Goal: Task Accomplishment & Management: Manage account settings

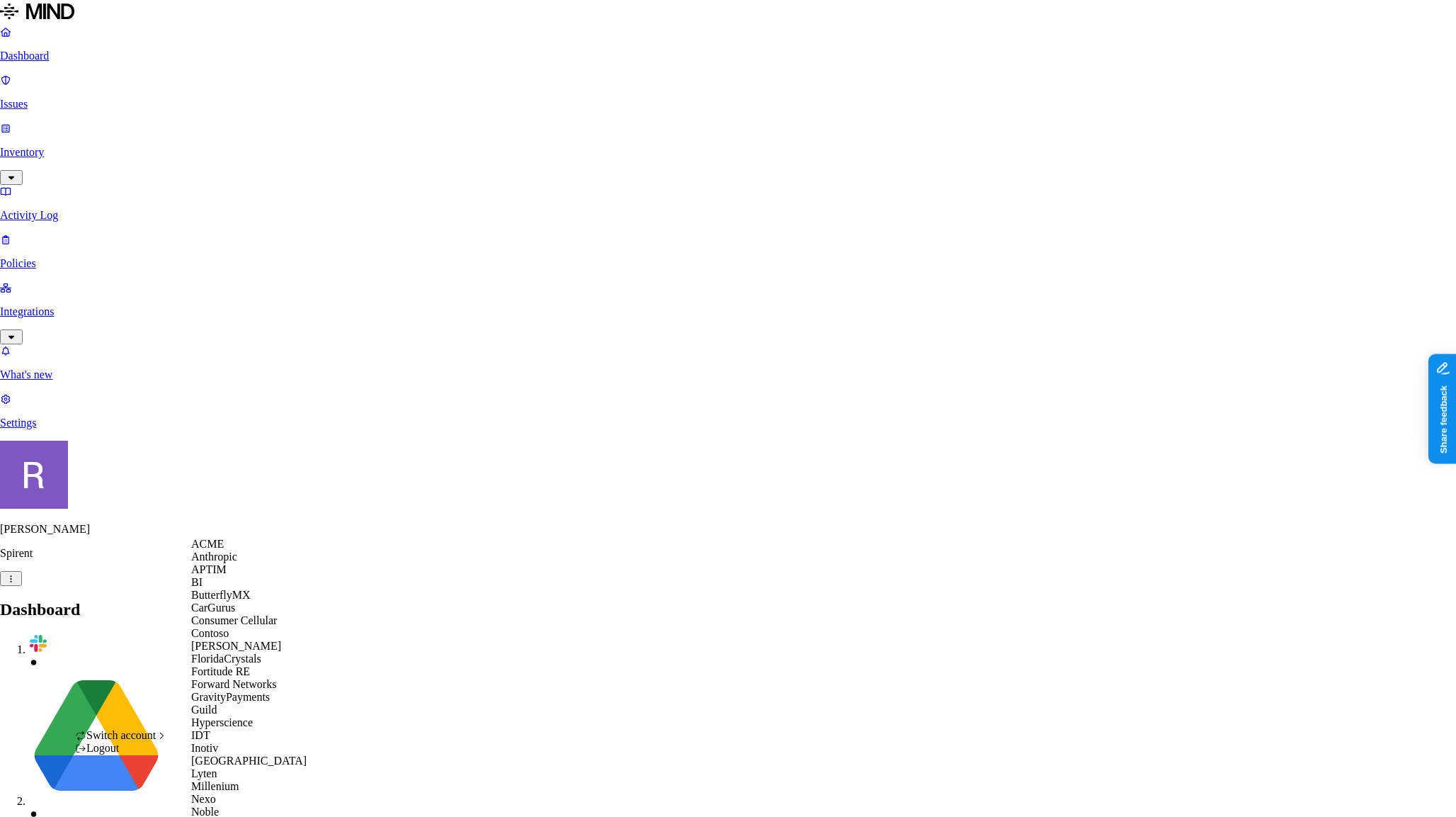
click at [217, 550] on div "ACME" at bounding box center [260, 544] width 138 height 13
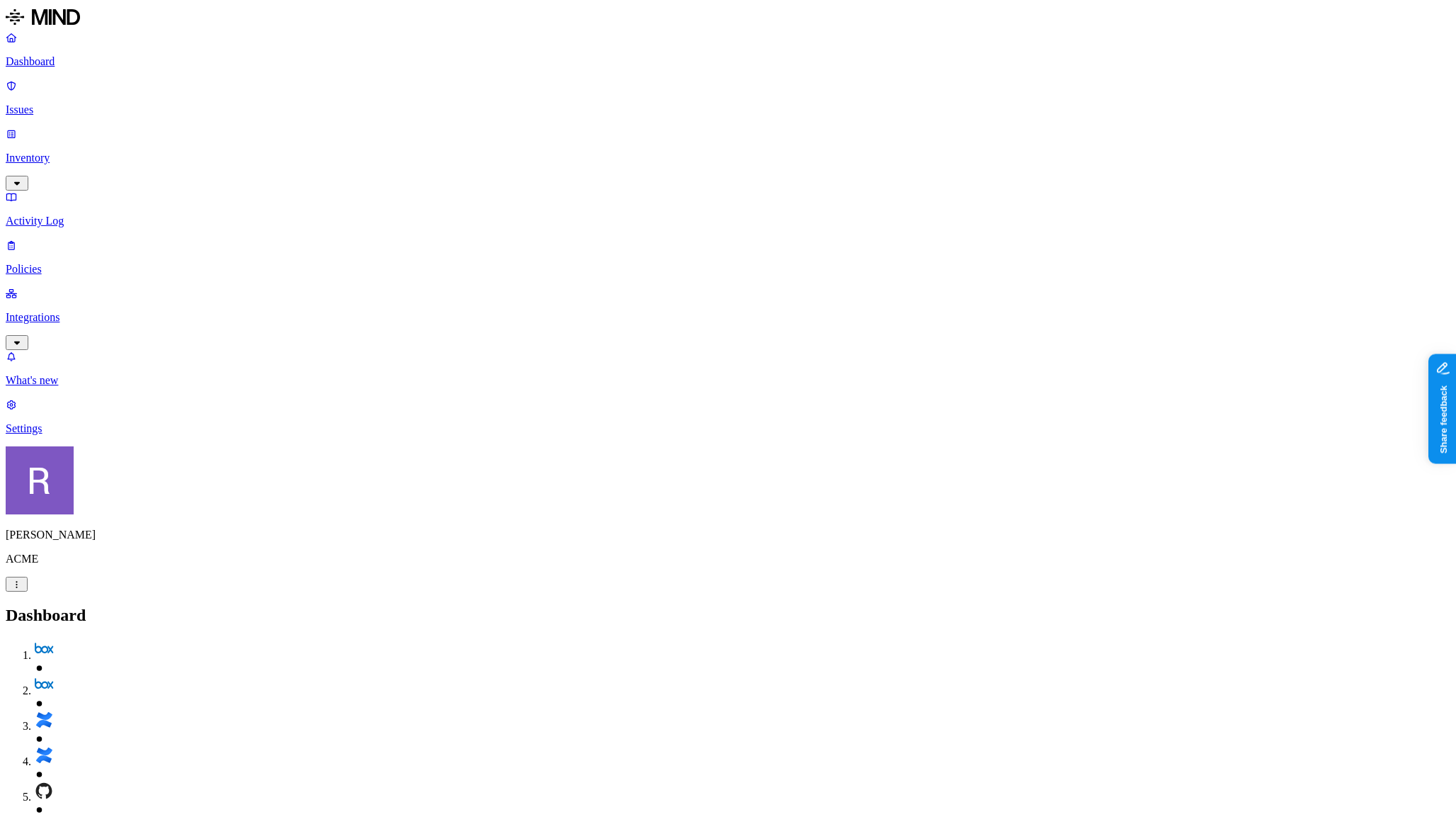
click at [62, 311] on p "Integrations" at bounding box center [728, 317] width 1445 height 13
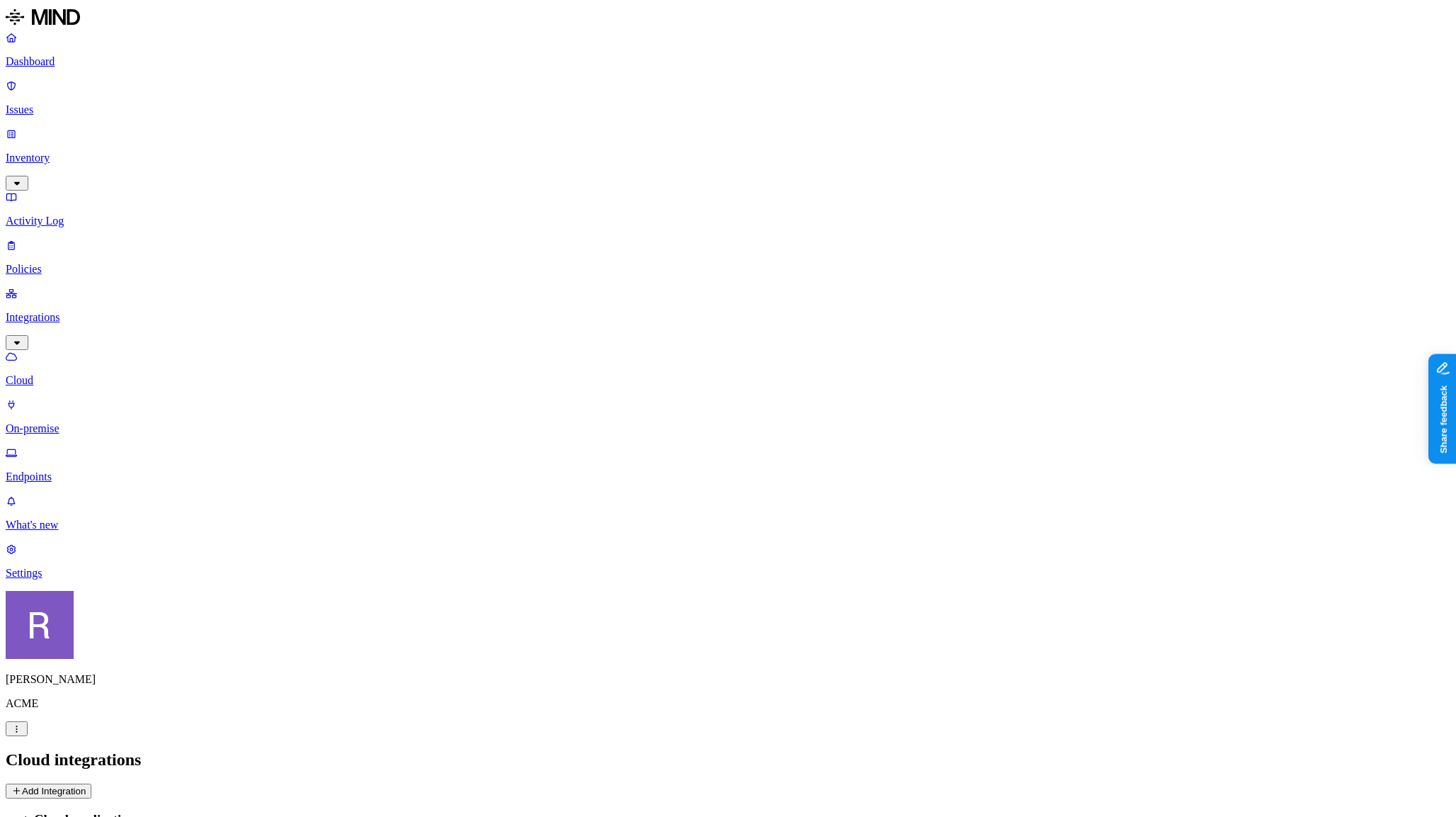
click at [92, 783] on button "Add Integration" at bounding box center [49, 790] width 86 height 15
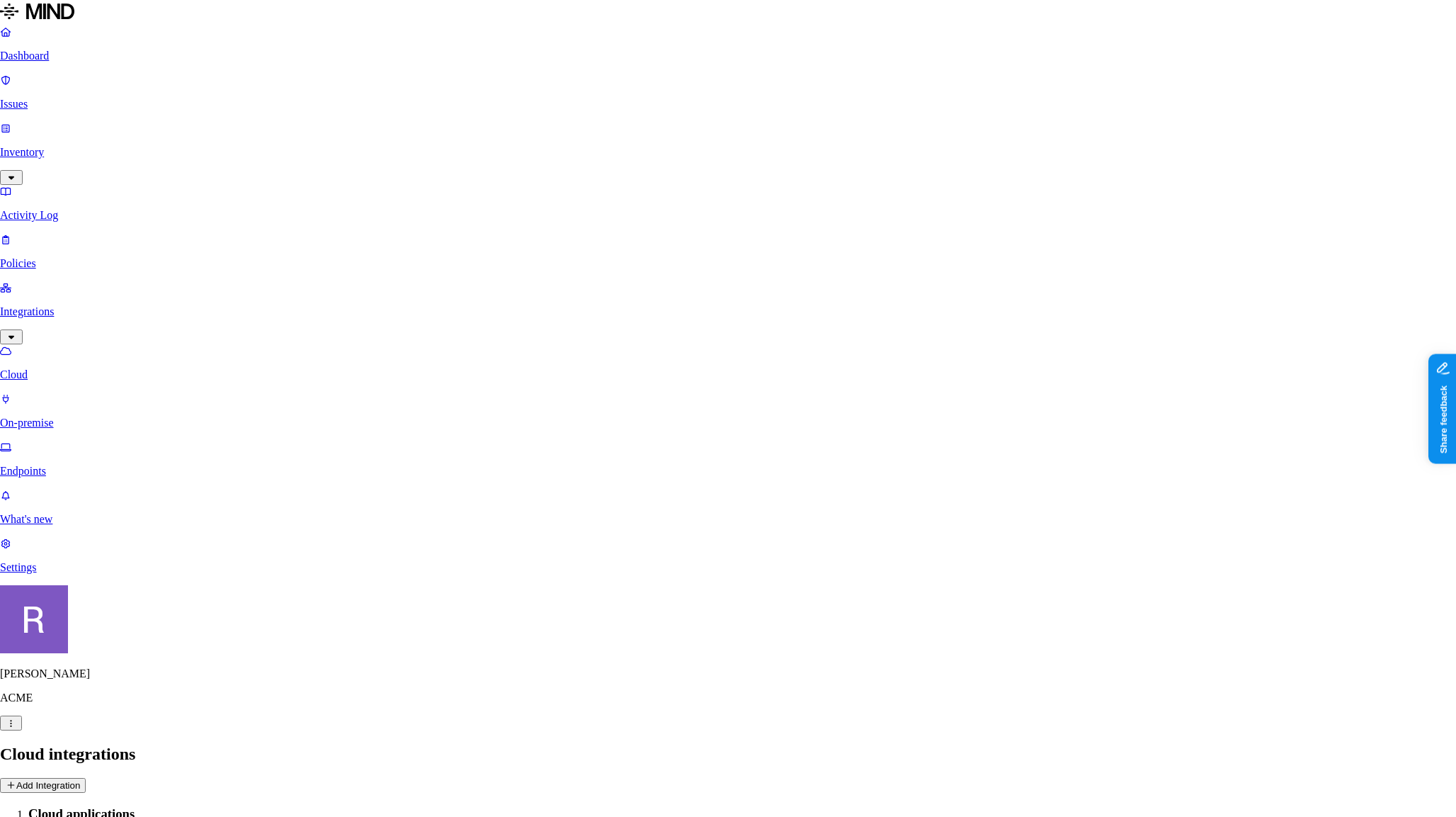
drag, startPoint x: 831, startPoint y: 103, endPoint x: 828, endPoint y: 94, distance: 9.5
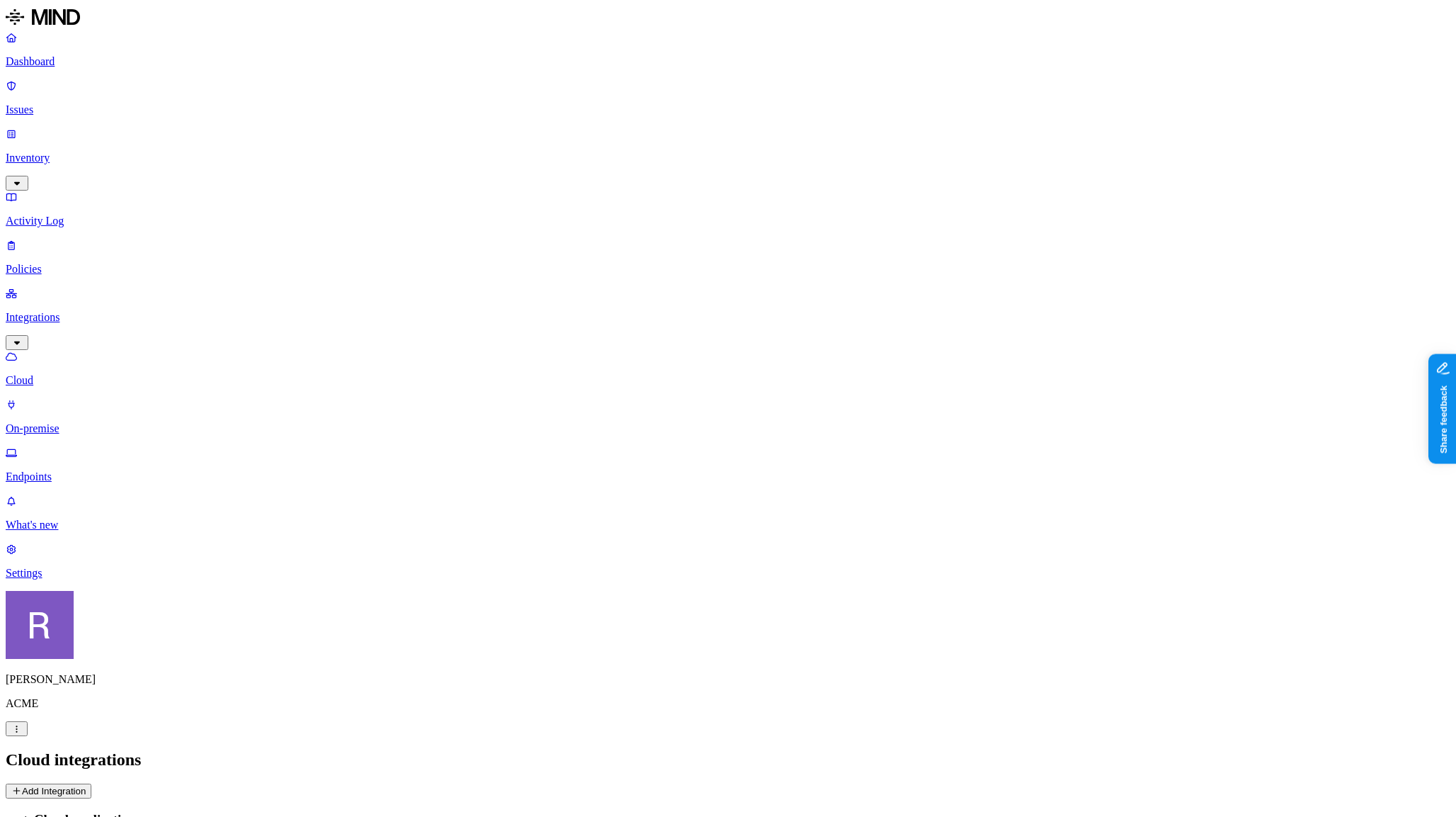
click at [49, 67] on p "Dashboard" at bounding box center [728, 62] width 1445 height 13
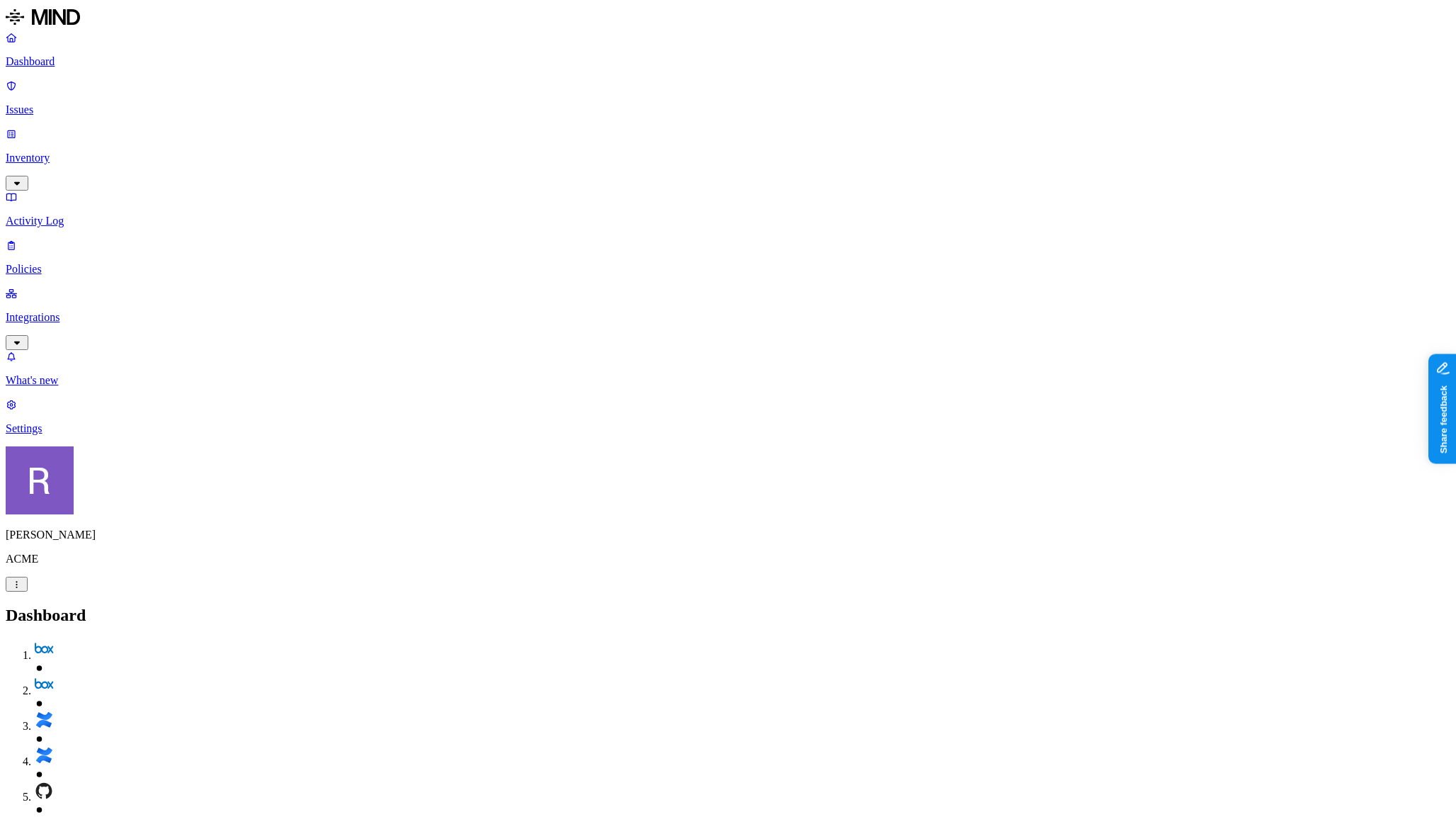
click at [140, 435] on nav "Dashboard Issues Inventory Activity Log Policies Integrations What's new 1 Sett…" at bounding box center [728, 233] width 1445 height 404
click at [60, 311] on p "Integrations" at bounding box center [728, 317] width 1445 height 13
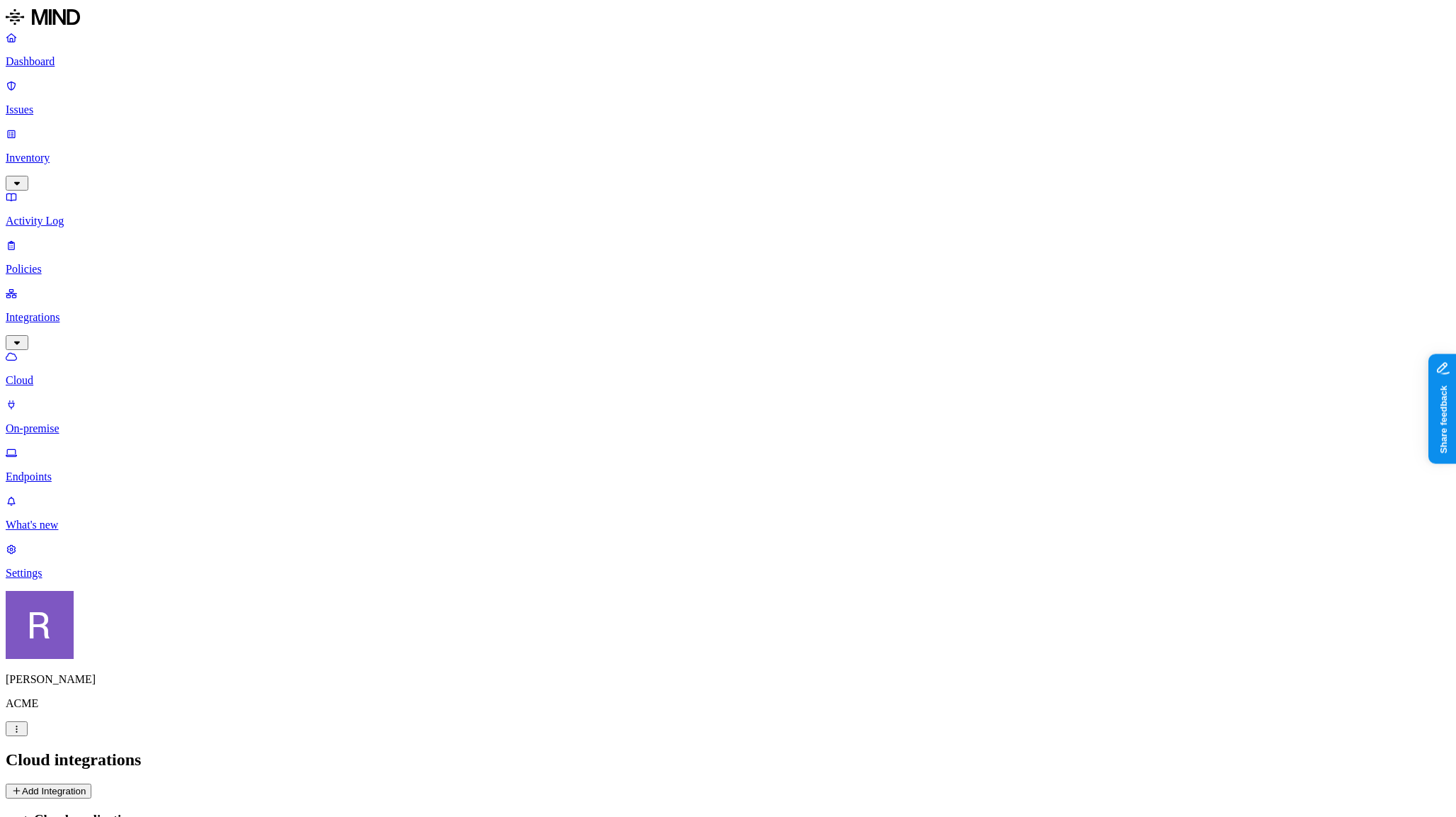
click at [92, 783] on button "Add Integration" at bounding box center [49, 790] width 86 height 15
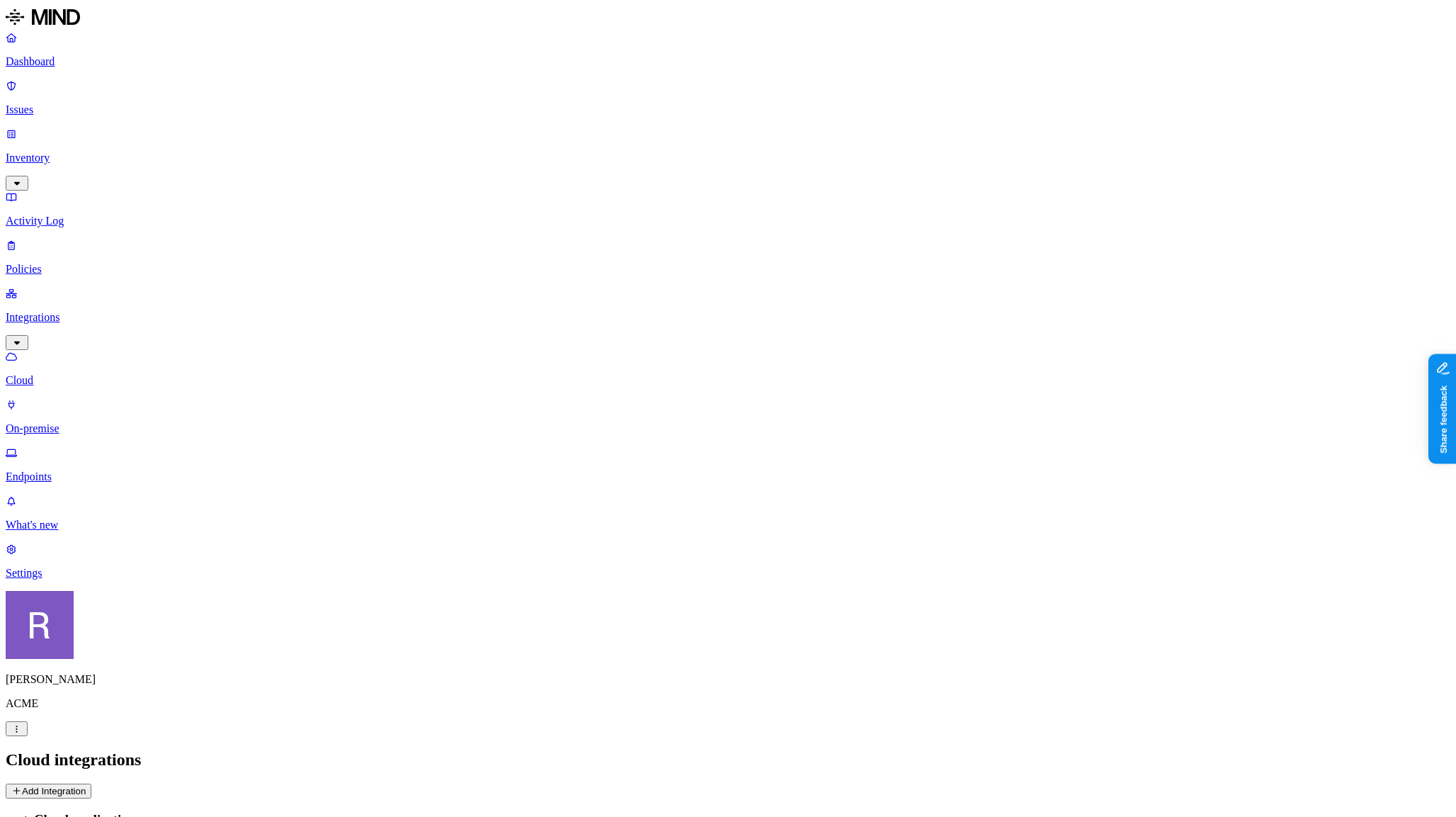
click at [101, 437] on nav "Dashboard Issues Inventory Activity Log Policies Integrations Cloud On-premise …" at bounding box center [728, 305] width 1445 height 549
click at [67, 67] on p "Dashboard" at bounding box center [728, 62] width 1445 height 13
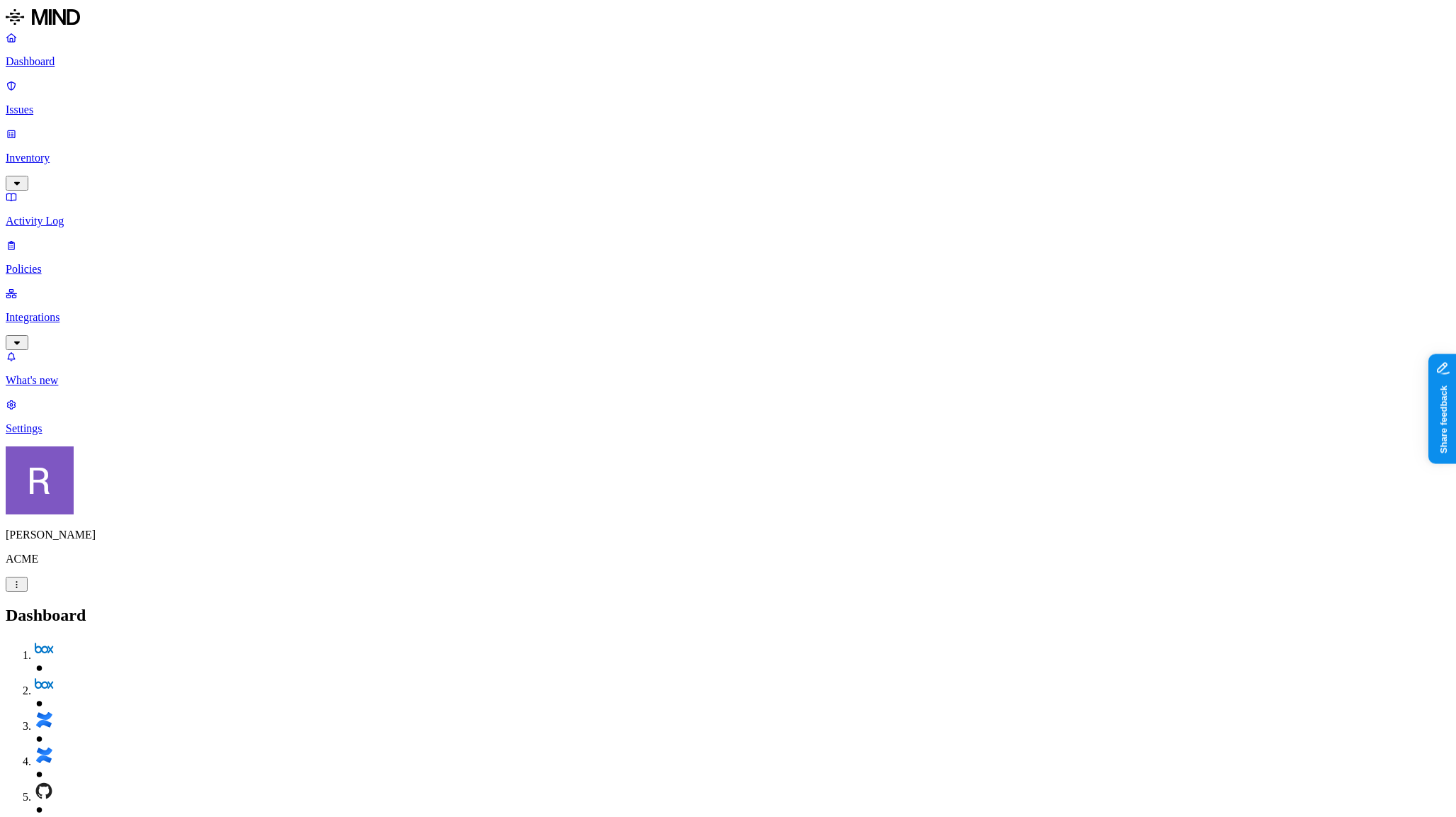
click at [130, 287] on link "Integrations" at bounding box center [728, 318] width 1445 height 61
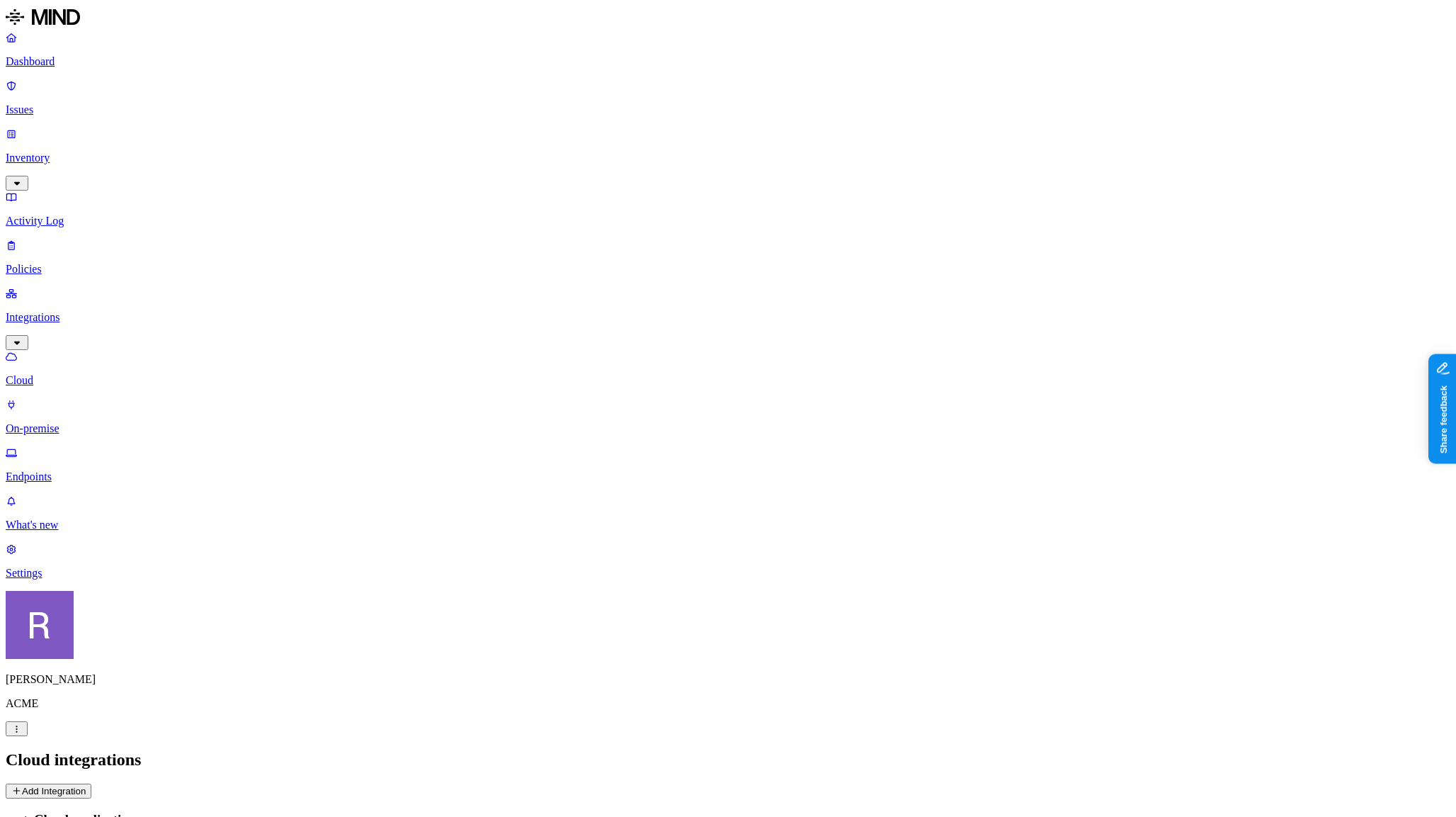
click at [44, 68] on link "Dashboard" at bounding box center [728, 49] width 1445 height 37
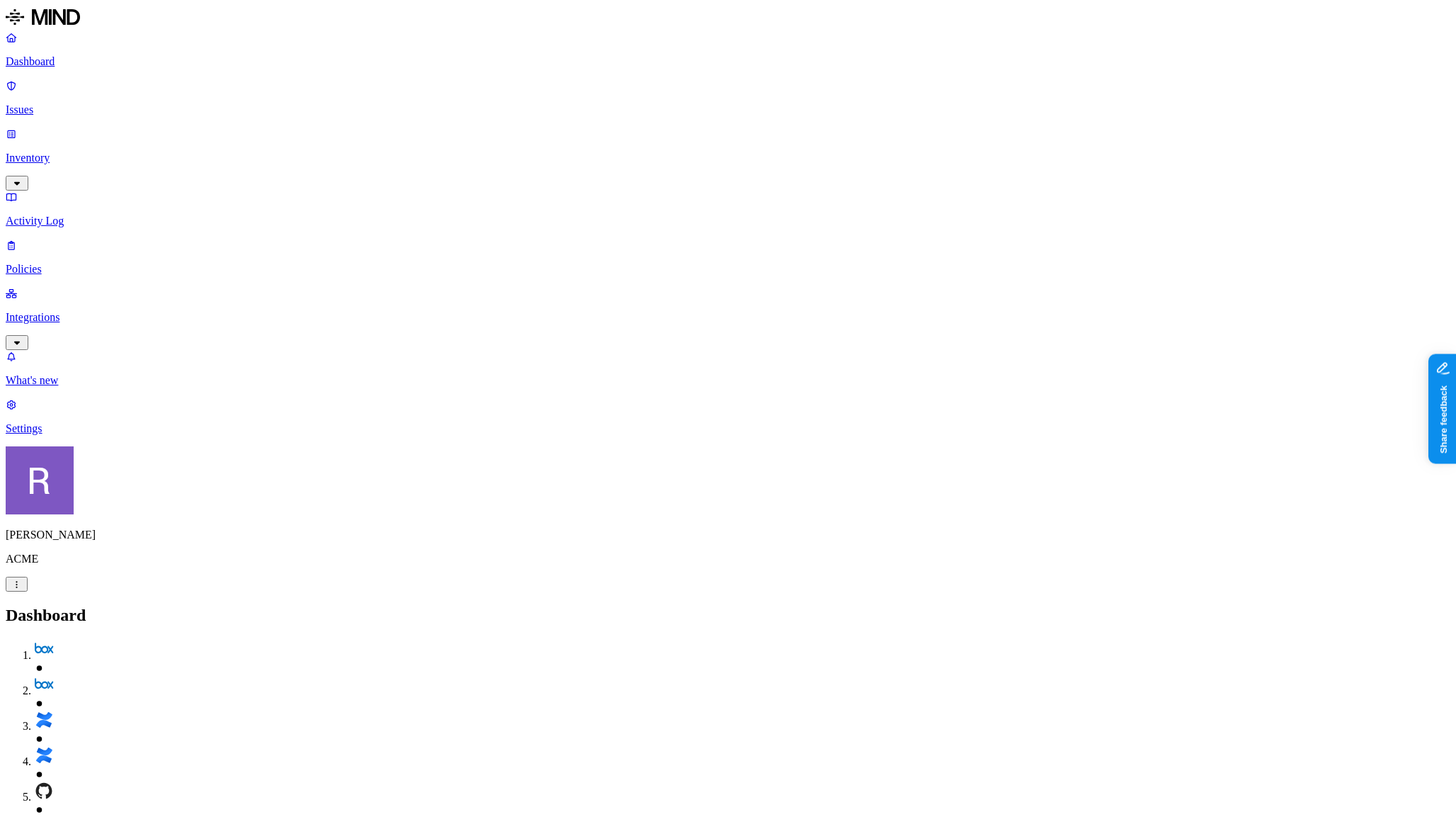
click at [89, 152] on p "Inventory" at bounding box center [728, 158] width 1445 height 13
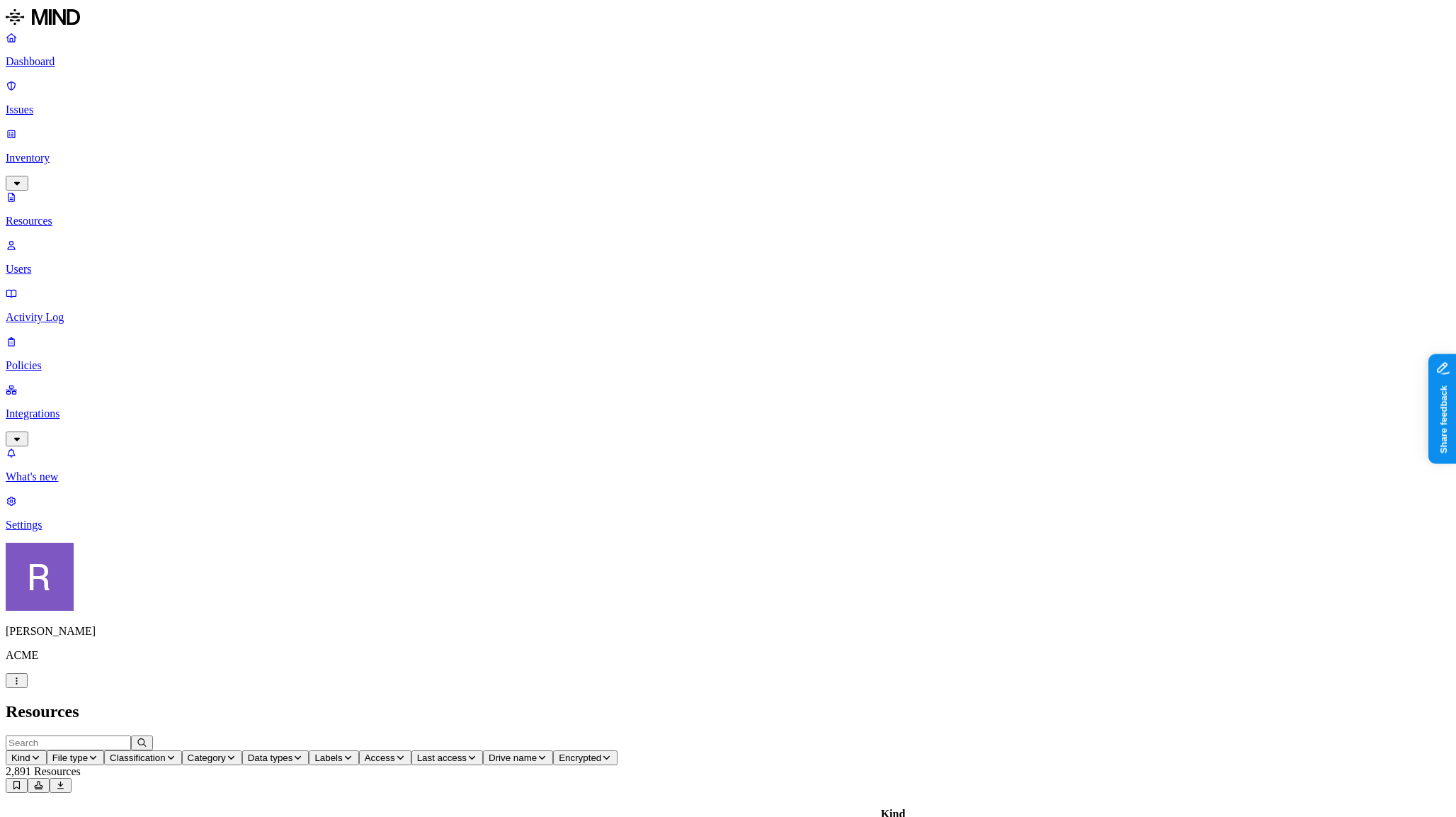
click at [293, 753] on span "Data types" at bounding box center [271, 758] width 45 height 11
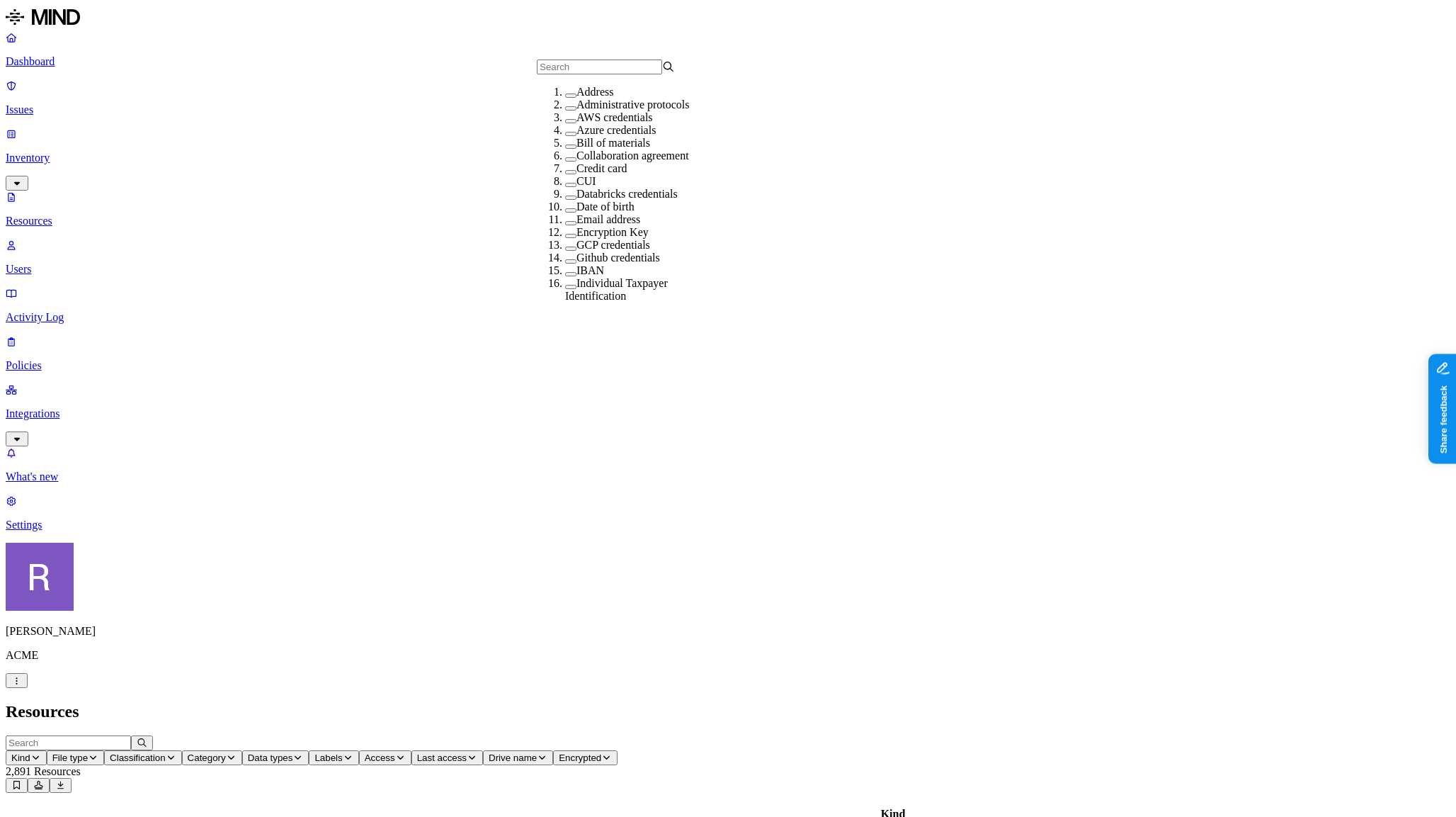
click at [589, 124] on label "AWS credentials" at bounding box center [615, 117] width 77 height 12
click at [469, 753] on span "Access" at bounding box center [453, 758] width 31 height 11
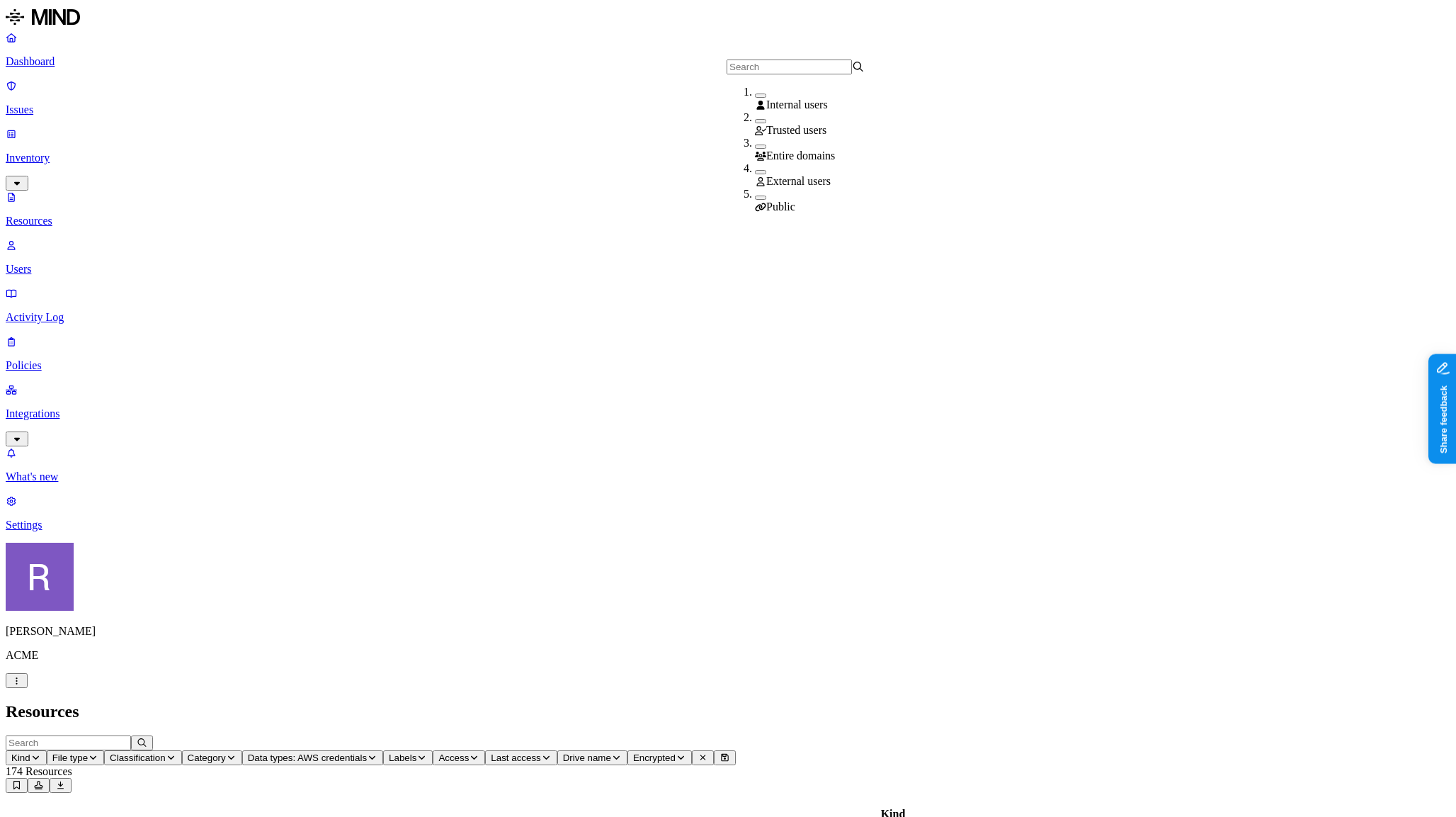
click at [758, 203] on icon at bounding box center [760, 207] width 11 height 9
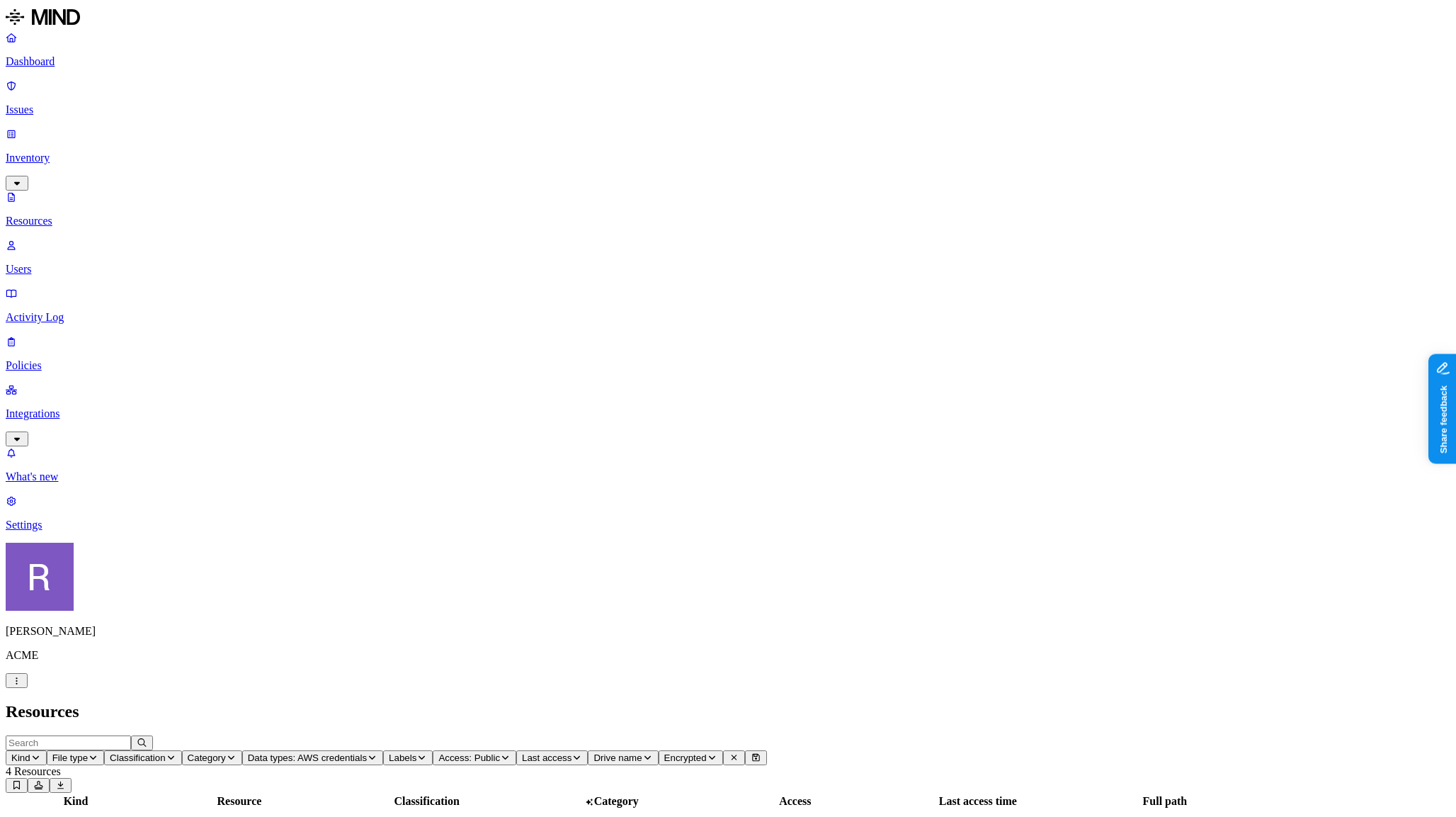
scroll to position [238, 0]
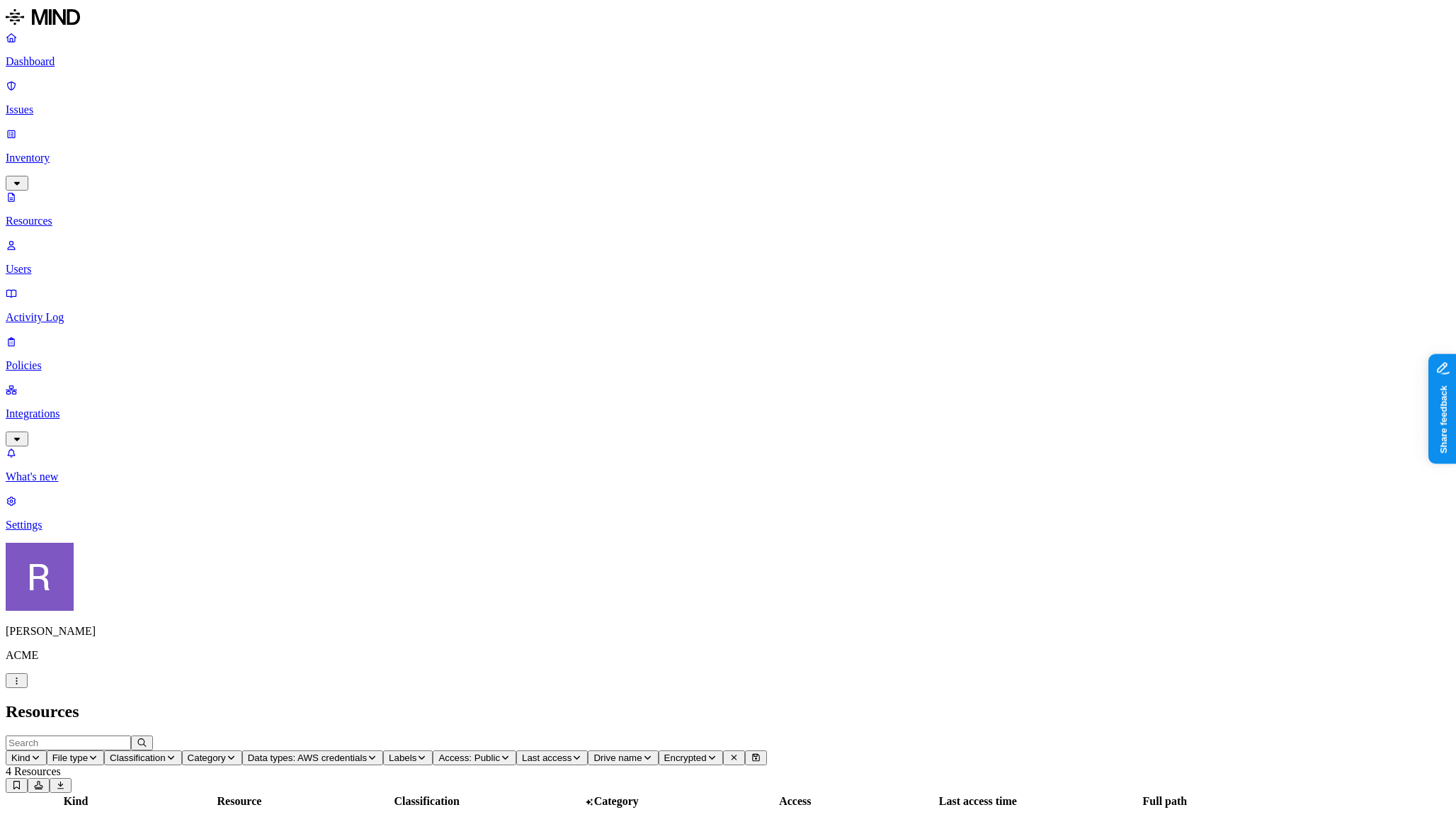
click at [75, 67] on p "Dashboard" at bounding box center [728, 62] width 1445 height 13
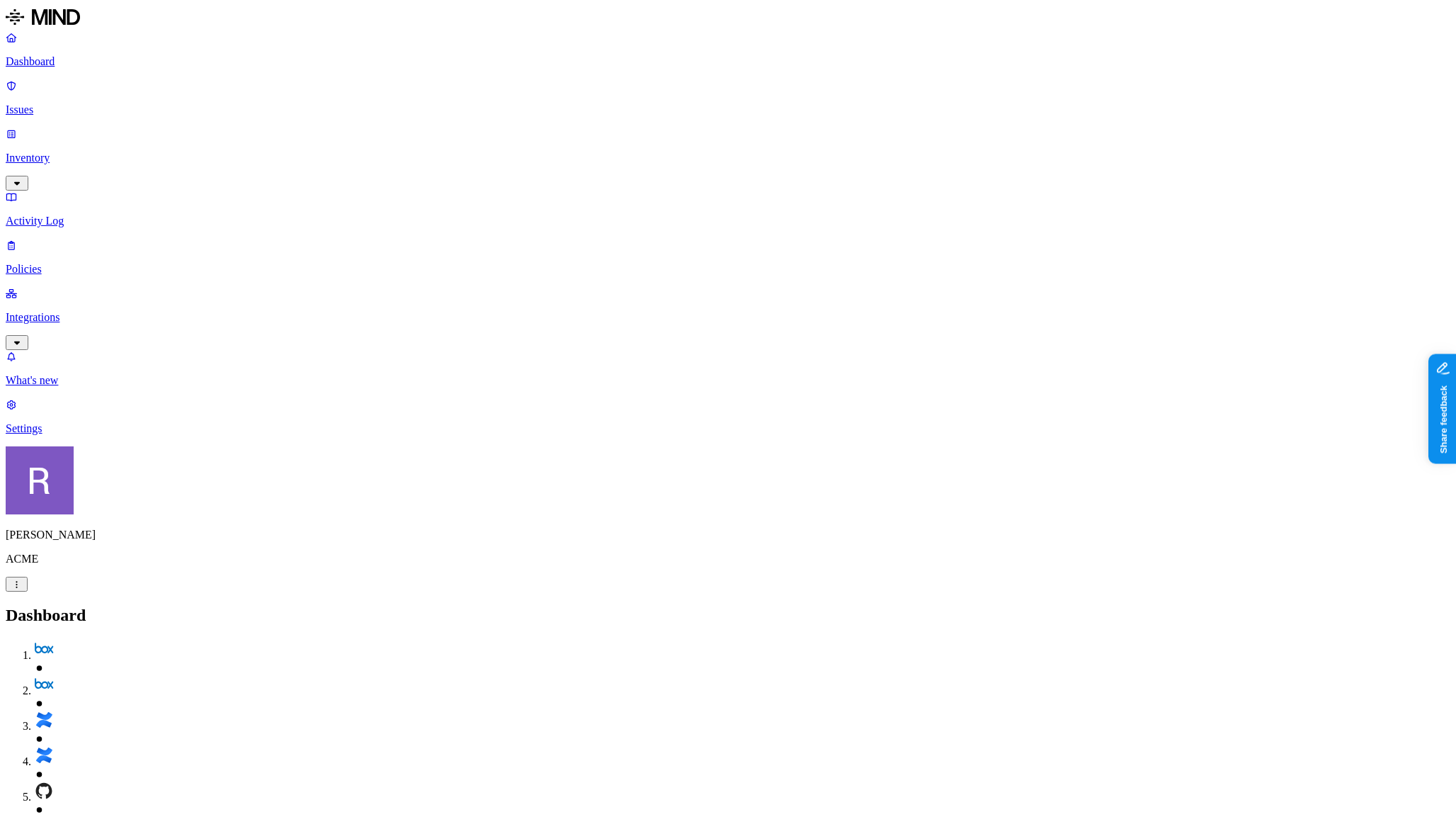
click at [72, 263] on p "Policies" at bounding box center [728, 269] width 1445 height 13
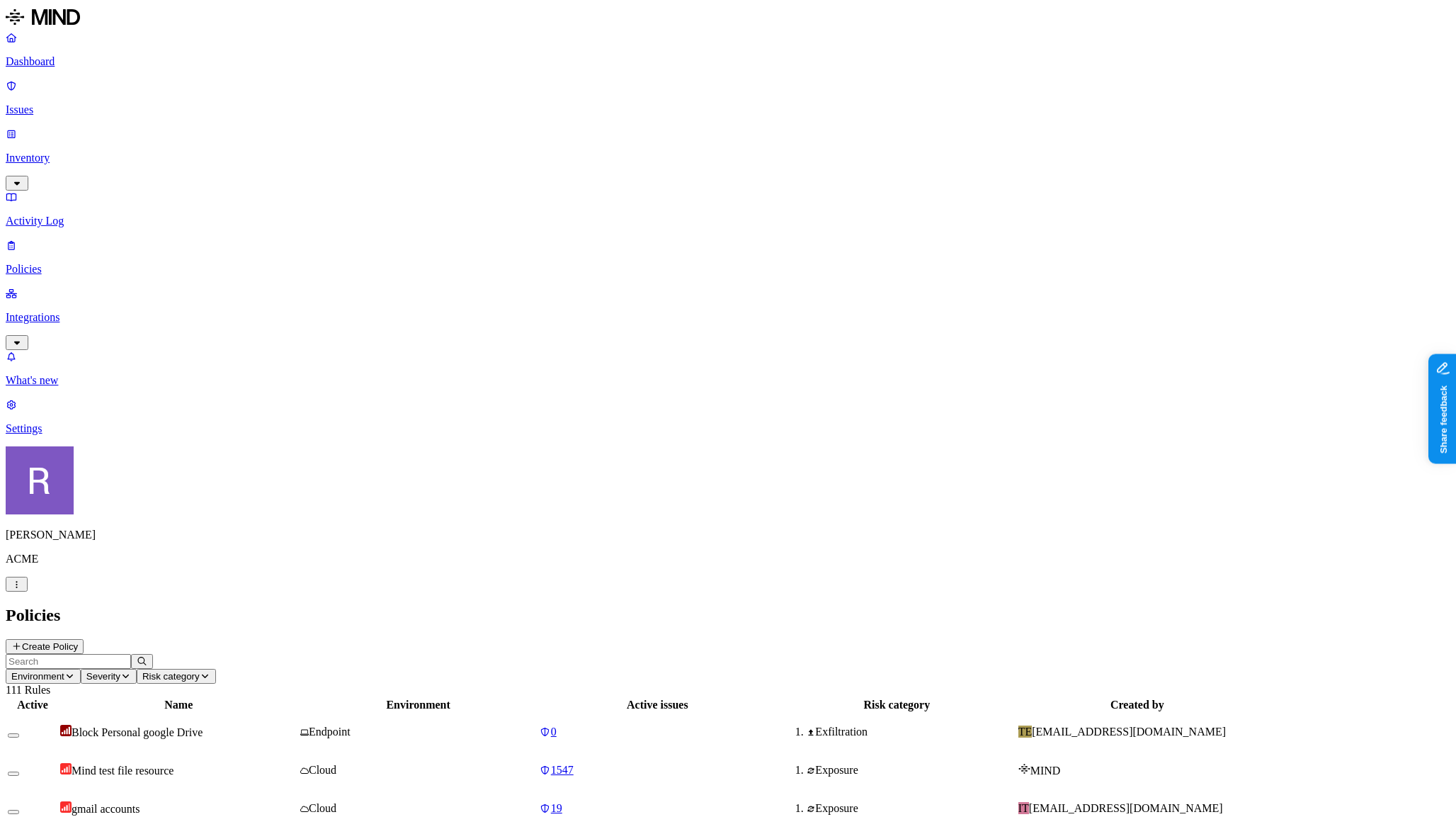
click at [84, 639] on button "Create Policy" at bounding box center [45, 646] width 78 height 15
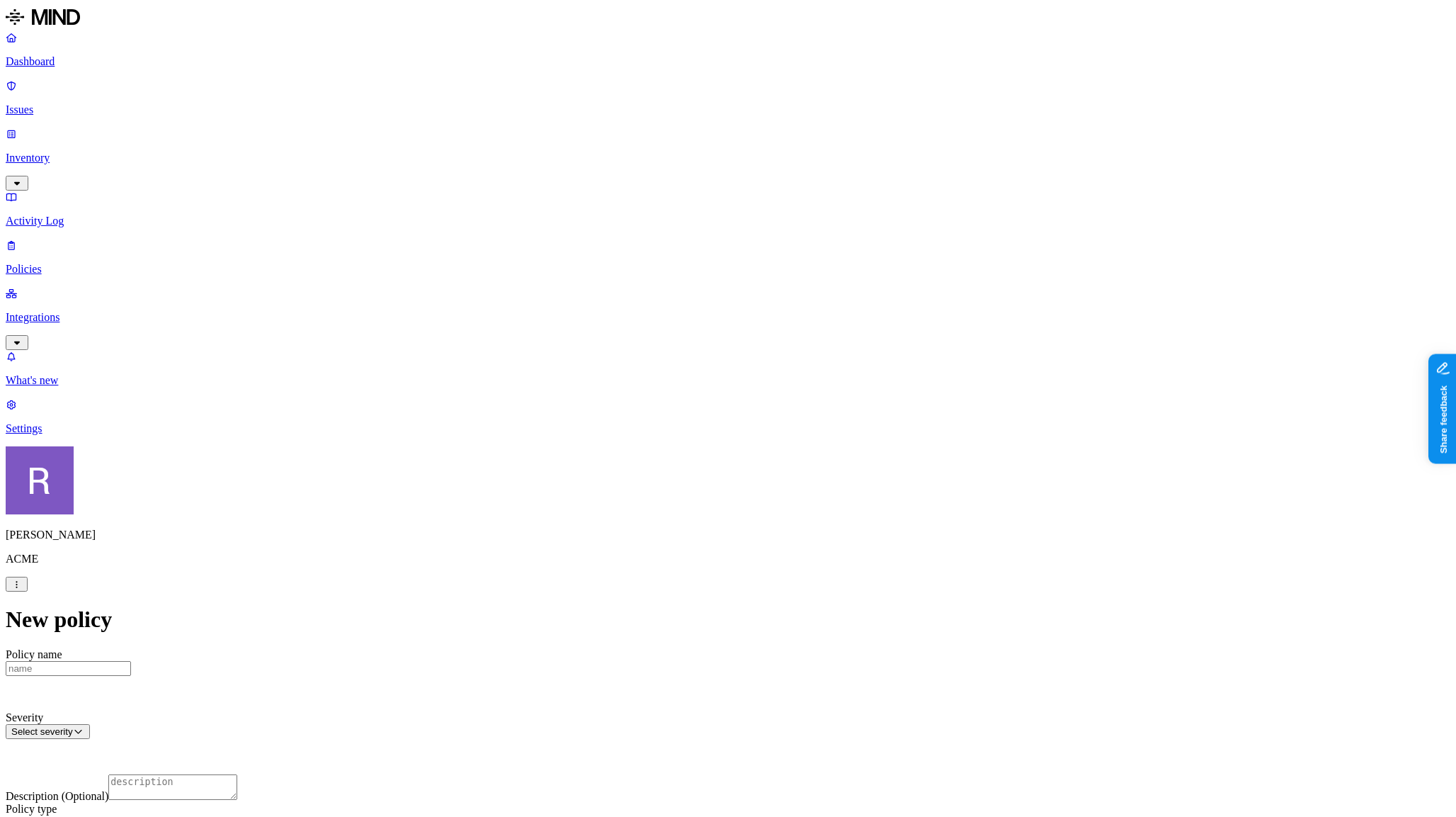
click at [55, 67] on p "Dashboard" at bounding box center [728, 62] width 1445 height 13
click at [94, 263] on p "Policies" at bounding box center [728, 269] width 1445 height 13
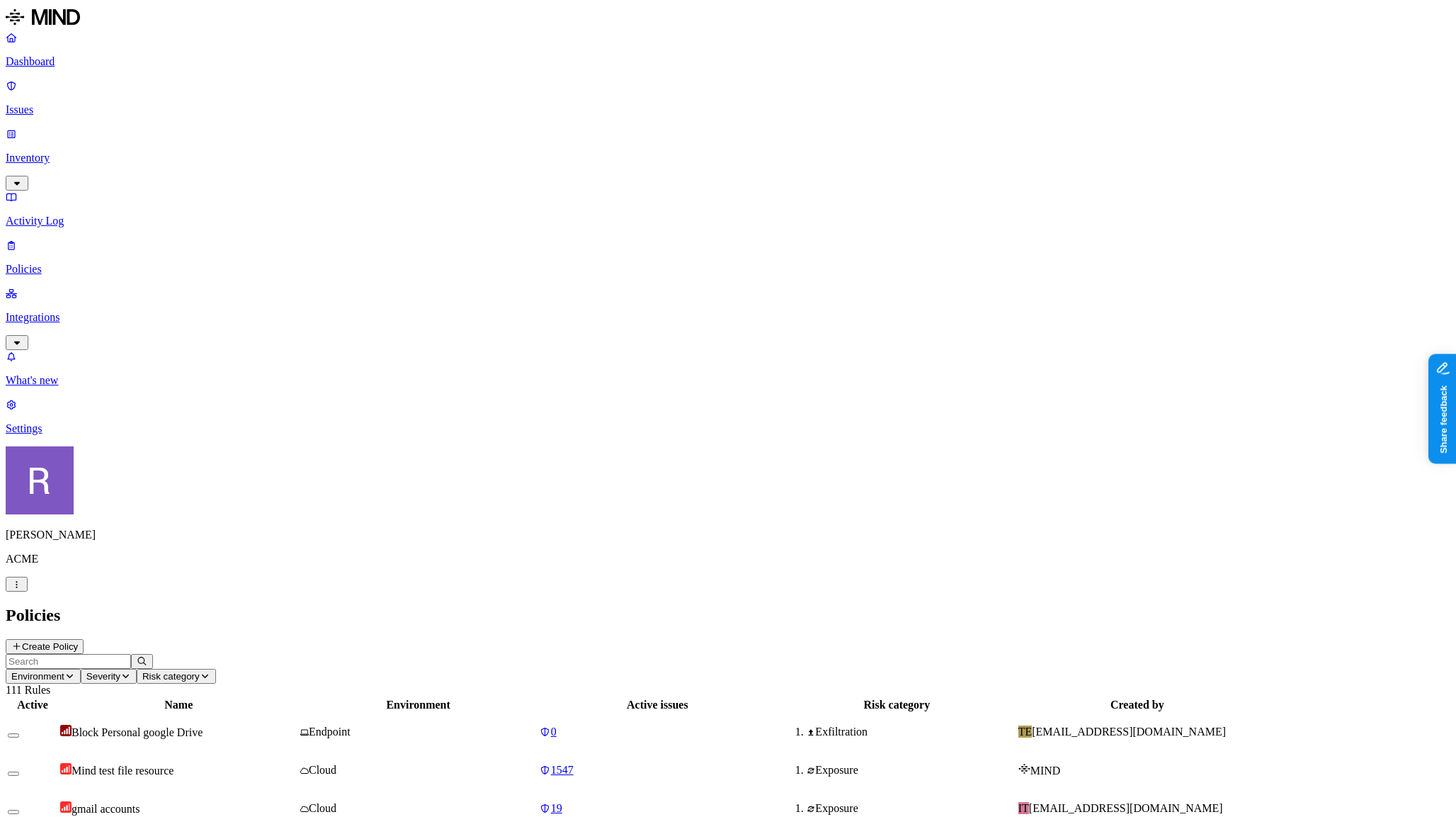
click at [84, 639] on button "Create Policy" at bounding box center [45, 646] width 78 height 15
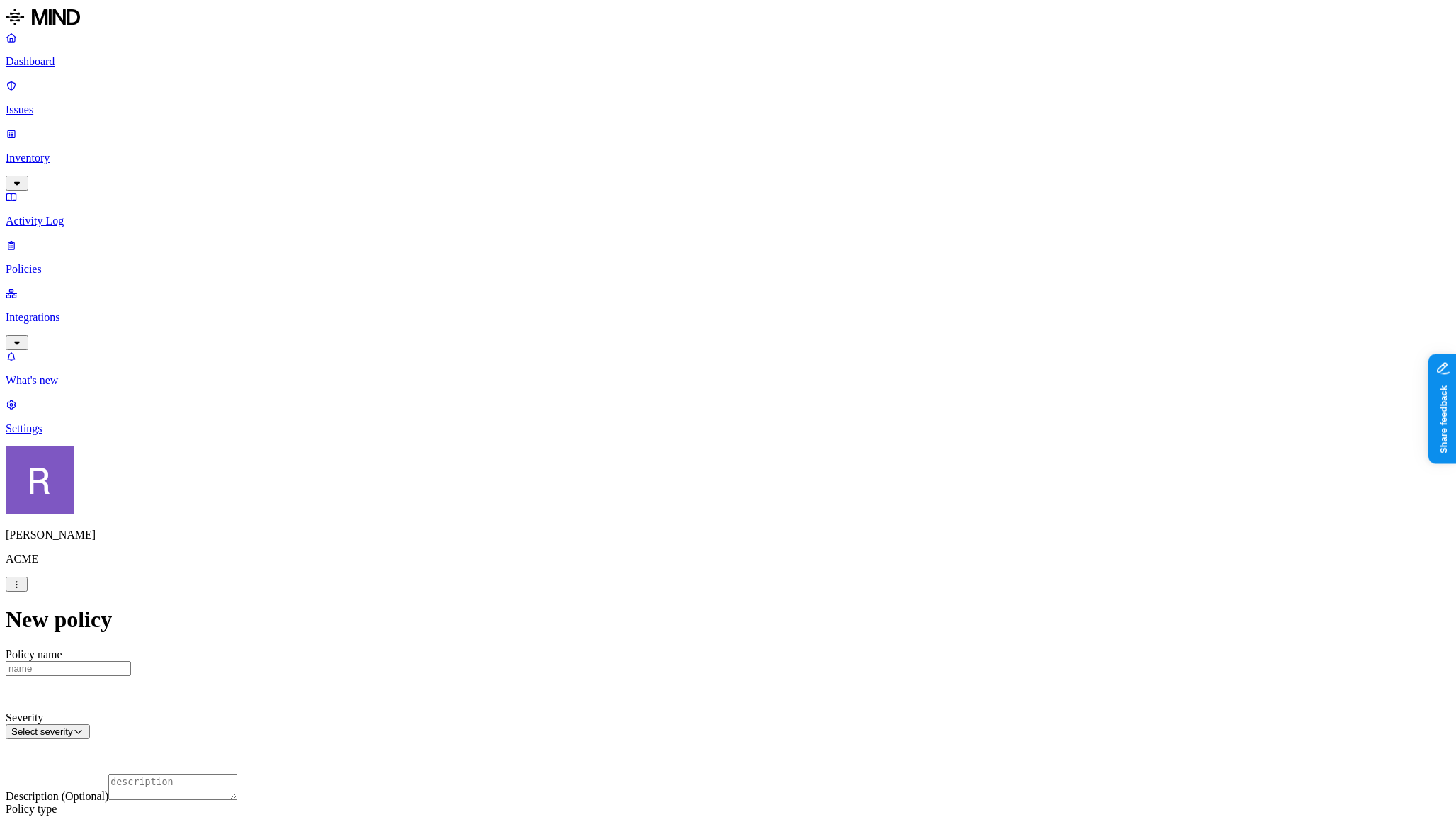
scroll to position [596, 0]
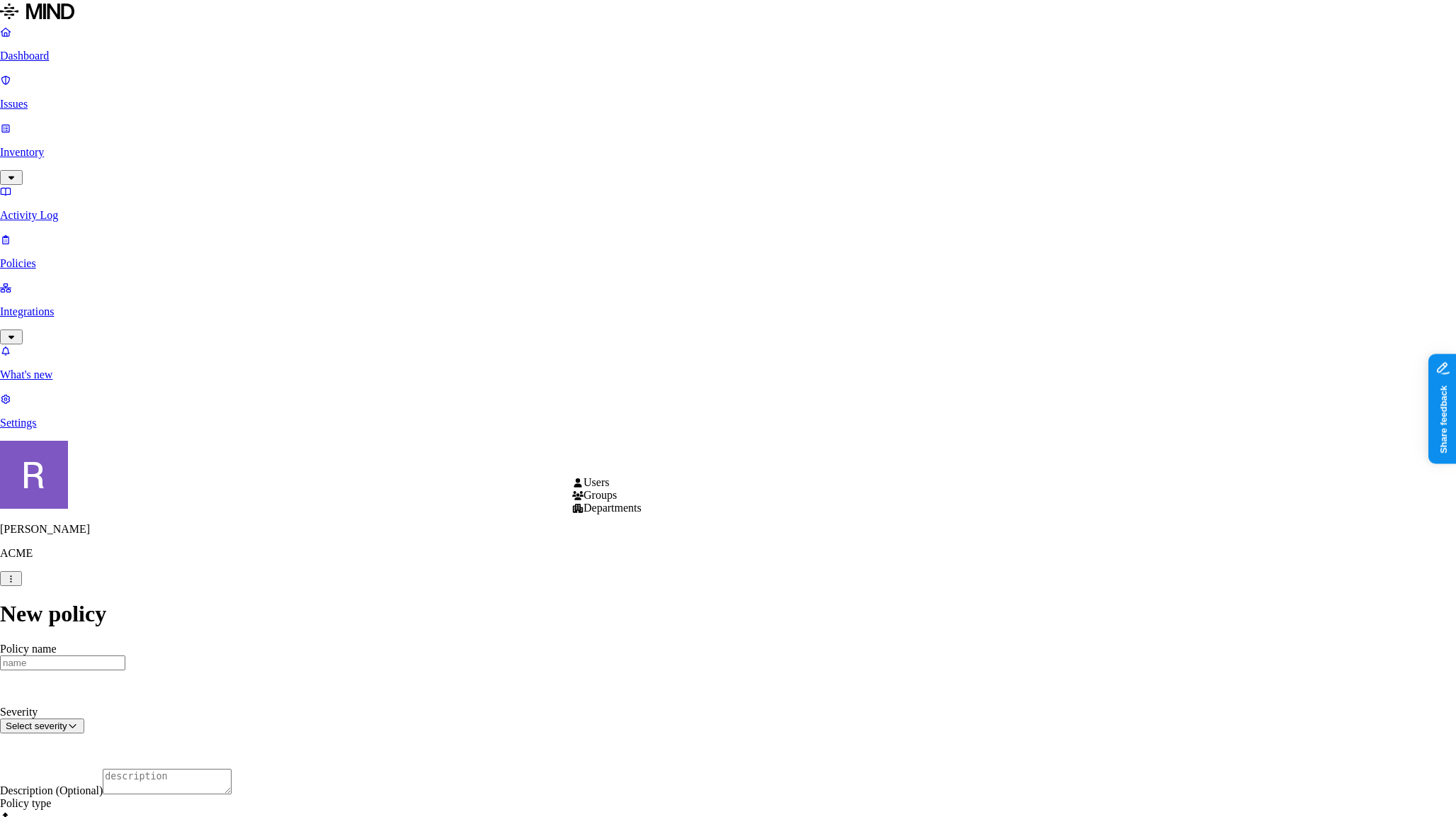
click at [631, 468] on html "Dashboard Issues Inventory Activity Log Policies Integrations What's new 1 Sett…" at bounding box center [728, 806] width 1456 height 1612
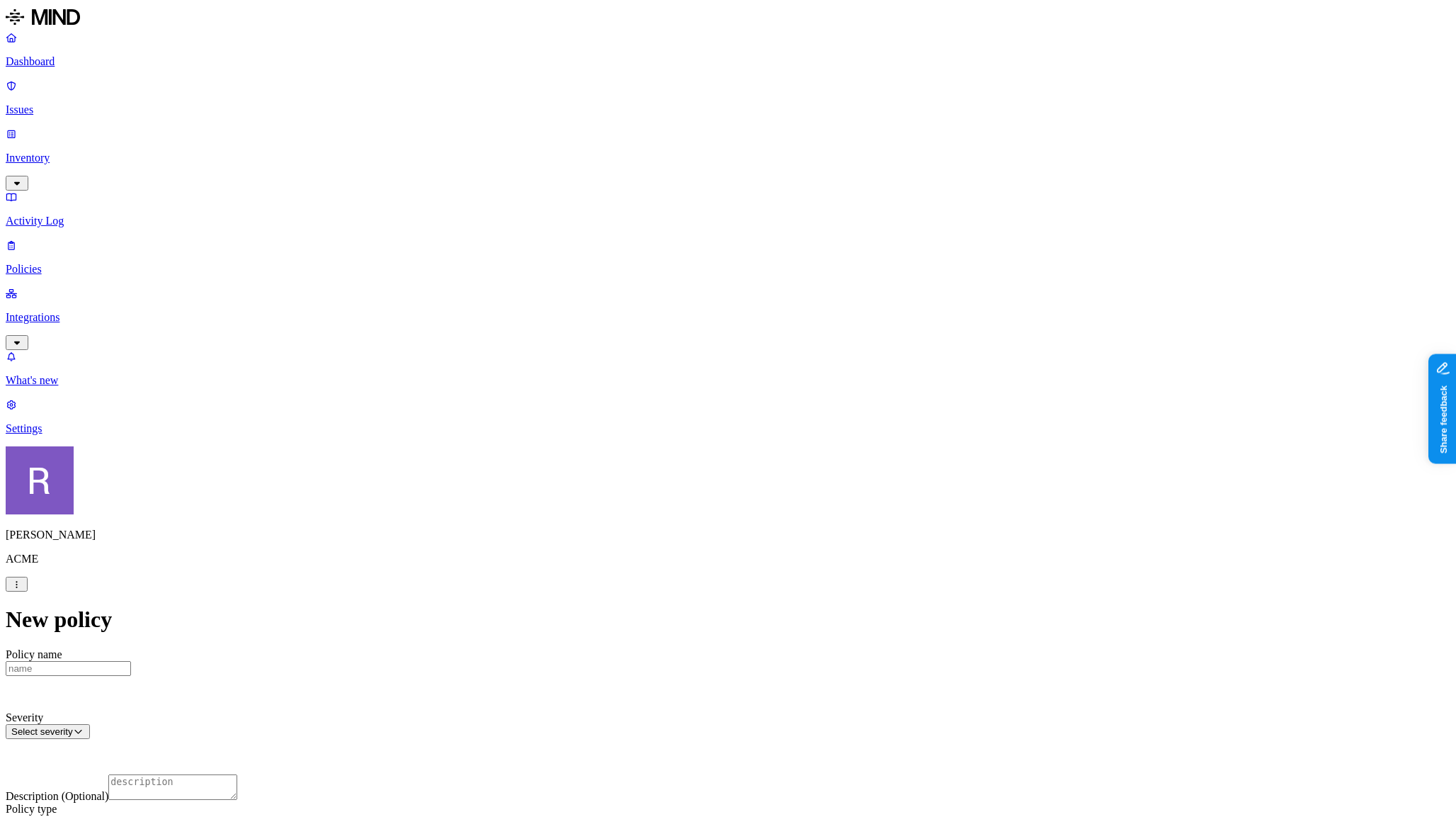
click at [536, 475] on html "Dashboard Issues Inventory Activity Log Policies Integrations What's new 1 Sett…" at bounding box center [728, 808] width 1456 height 1618
click at [616, 734] on html "Dashboard Issues Inventory Activity Log Policies Integrations What's new 1 Sett…" at bounding box center [728, 808] width 1456 height 1618
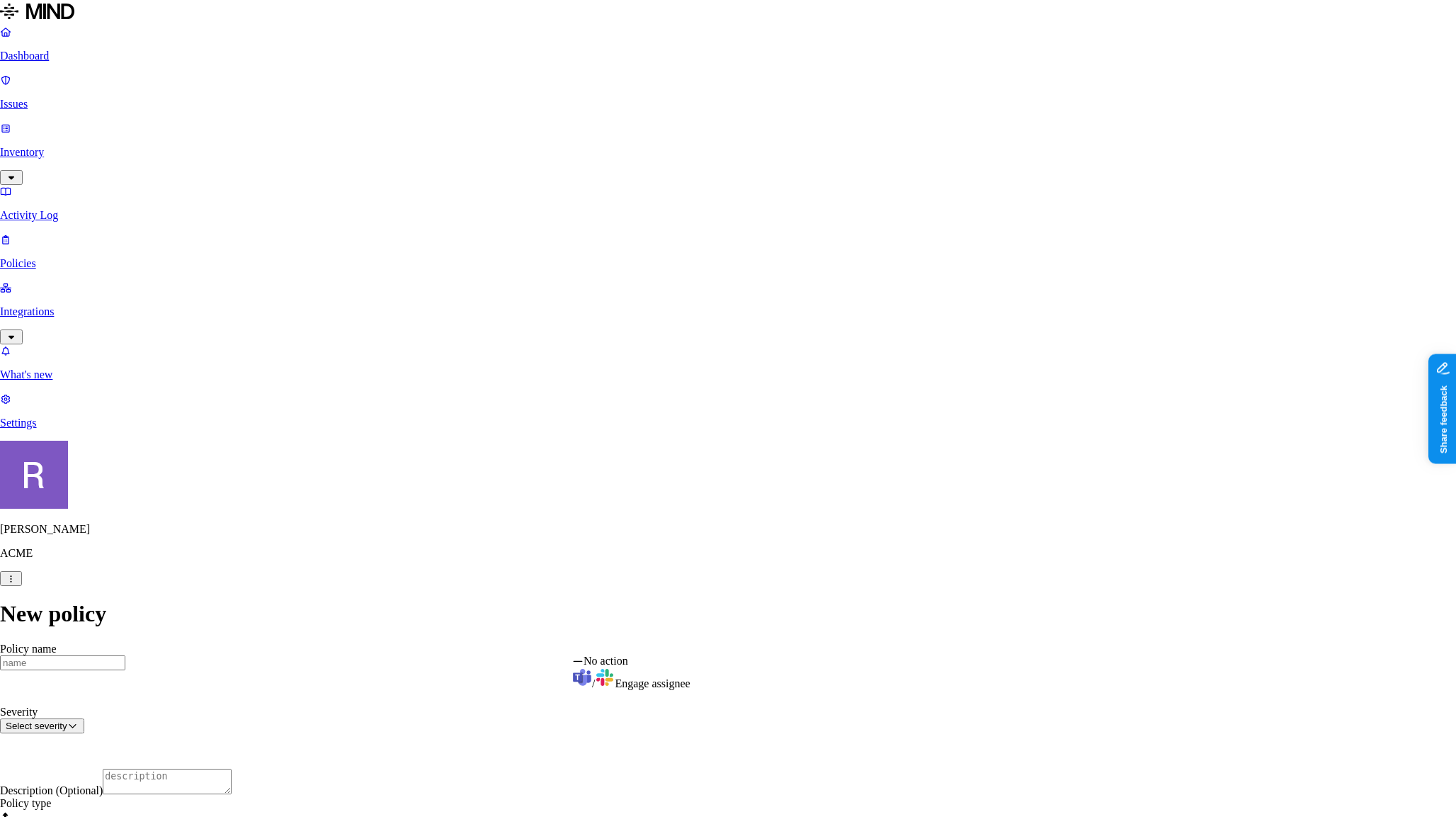
click at [71, 87] on html "Dashboard Issues Inventory Activity Log Policies Integrations What's new 1 Sett…" at bounding box center [728, 806] width 1456 height 1612
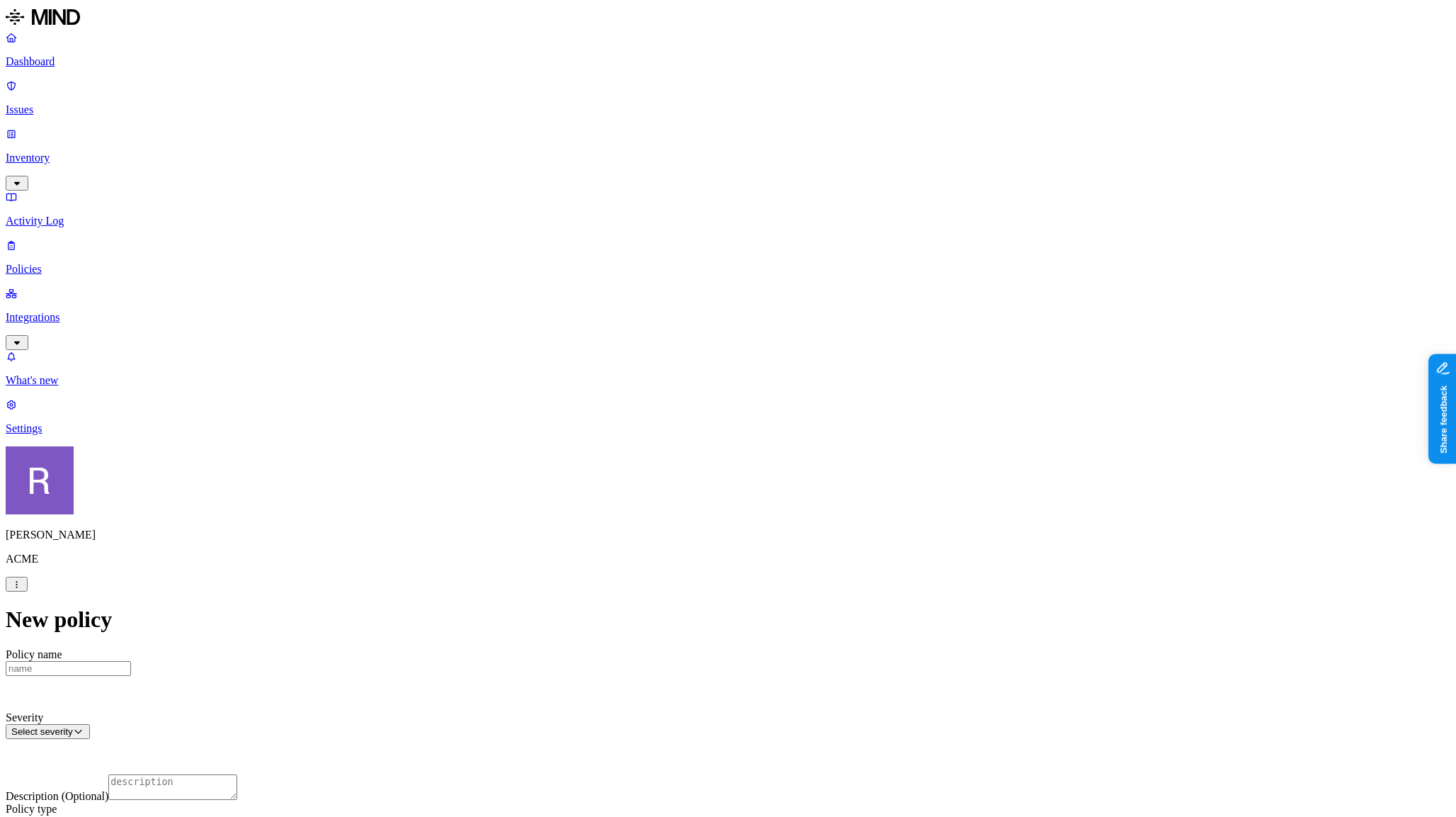
click at [63, 103] on p "Issues" at bounding box center [728, 110] width 1445 height 13
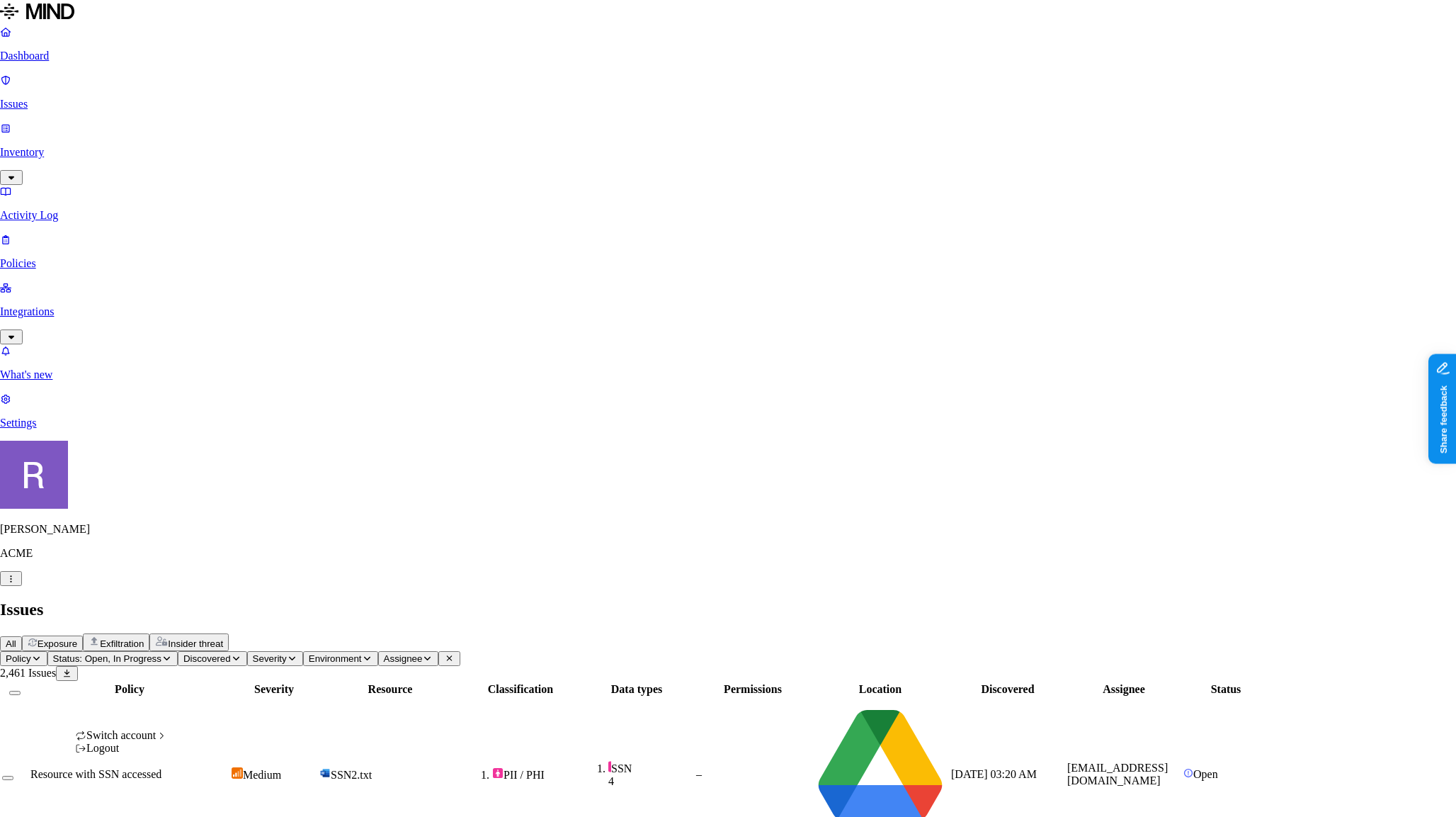
click at [16, 583] on icon "button" at bounding box center [11, 578] width 11 height 9
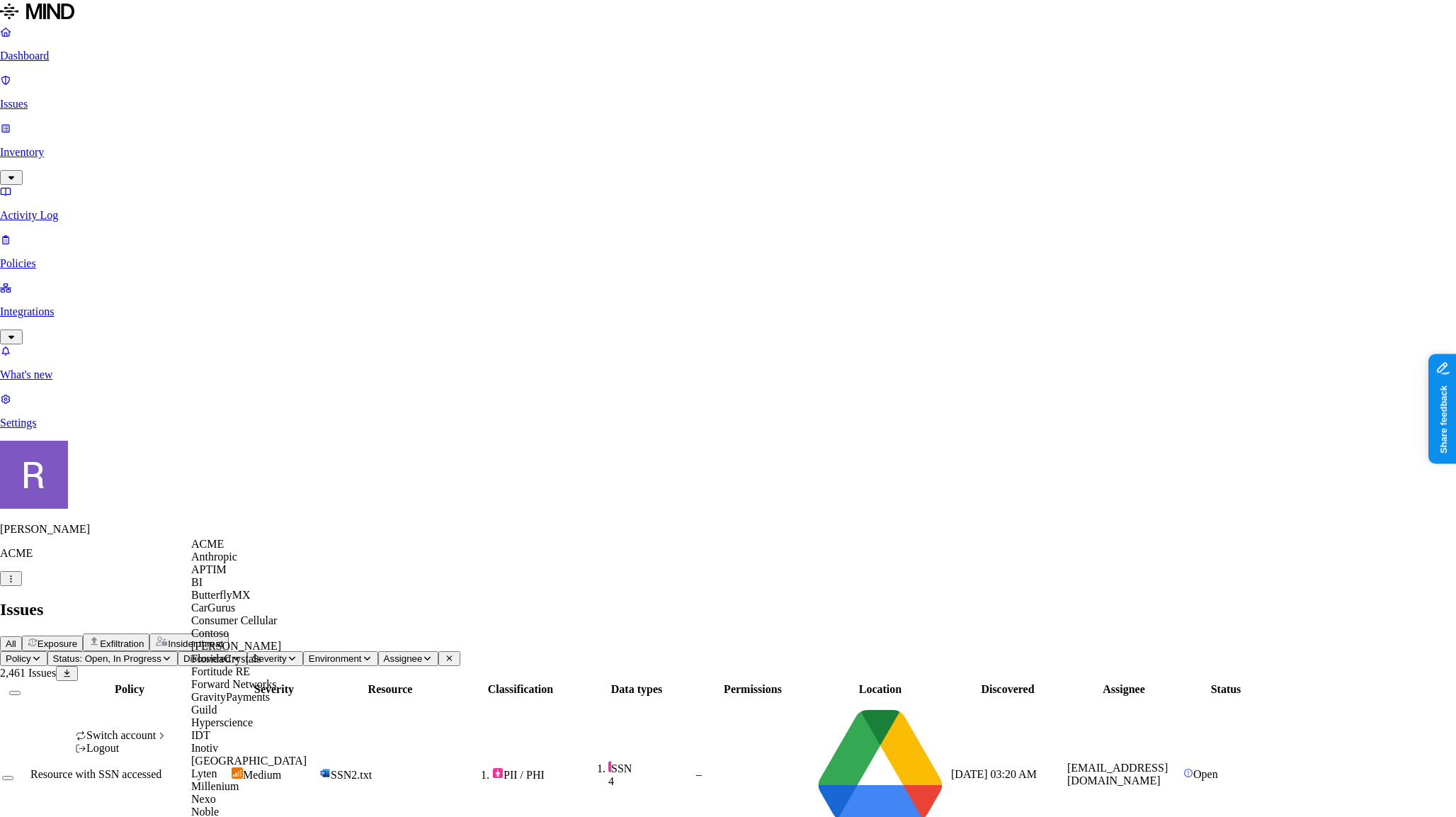
click at [206, 550] on span "ACME" at bounding box center [207, 543] width 33 height 12
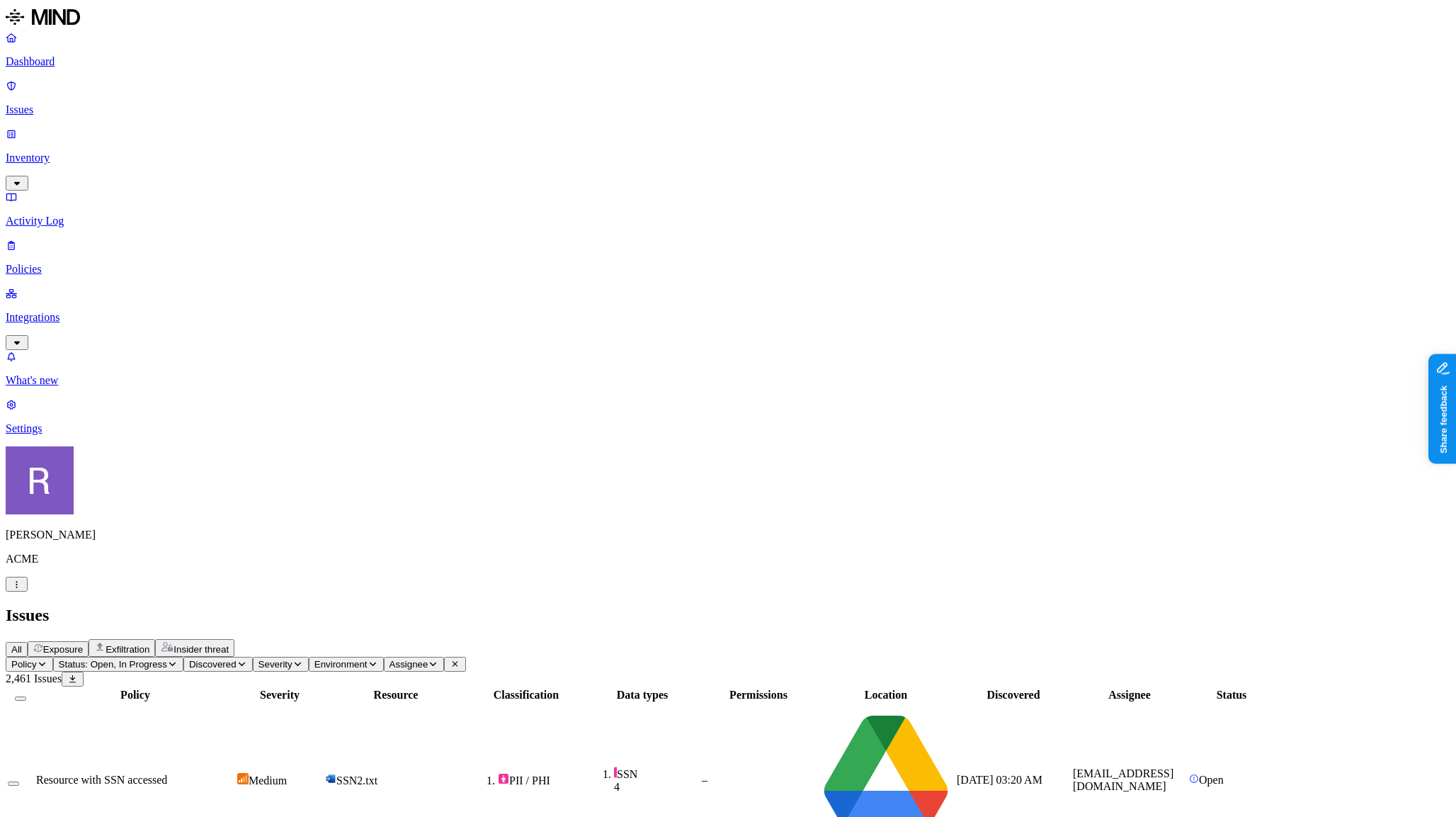
click at [95, 306] on nav "Dashboard Issues Inventory Activity Log Policies Integrations What's new 1 Sett…" at bounding box center [728, 233] width 1445 height 404
click at [63, 435] on p "Settings" at bounding box center [728, 429] width 1445 height 13
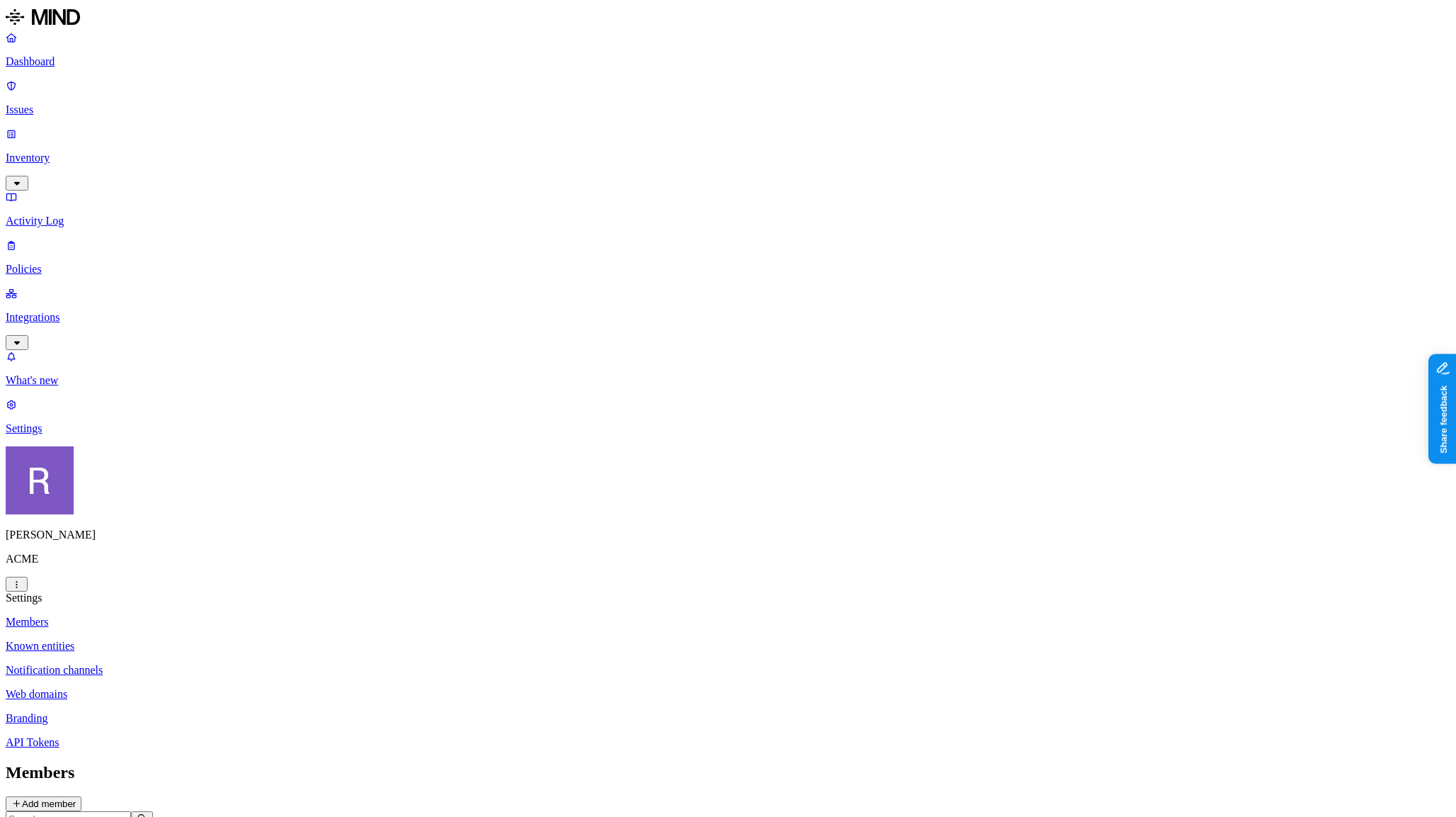
click at [205, 688] on p "Web domains" at bounding box center [728, 694] width 1445 height 13
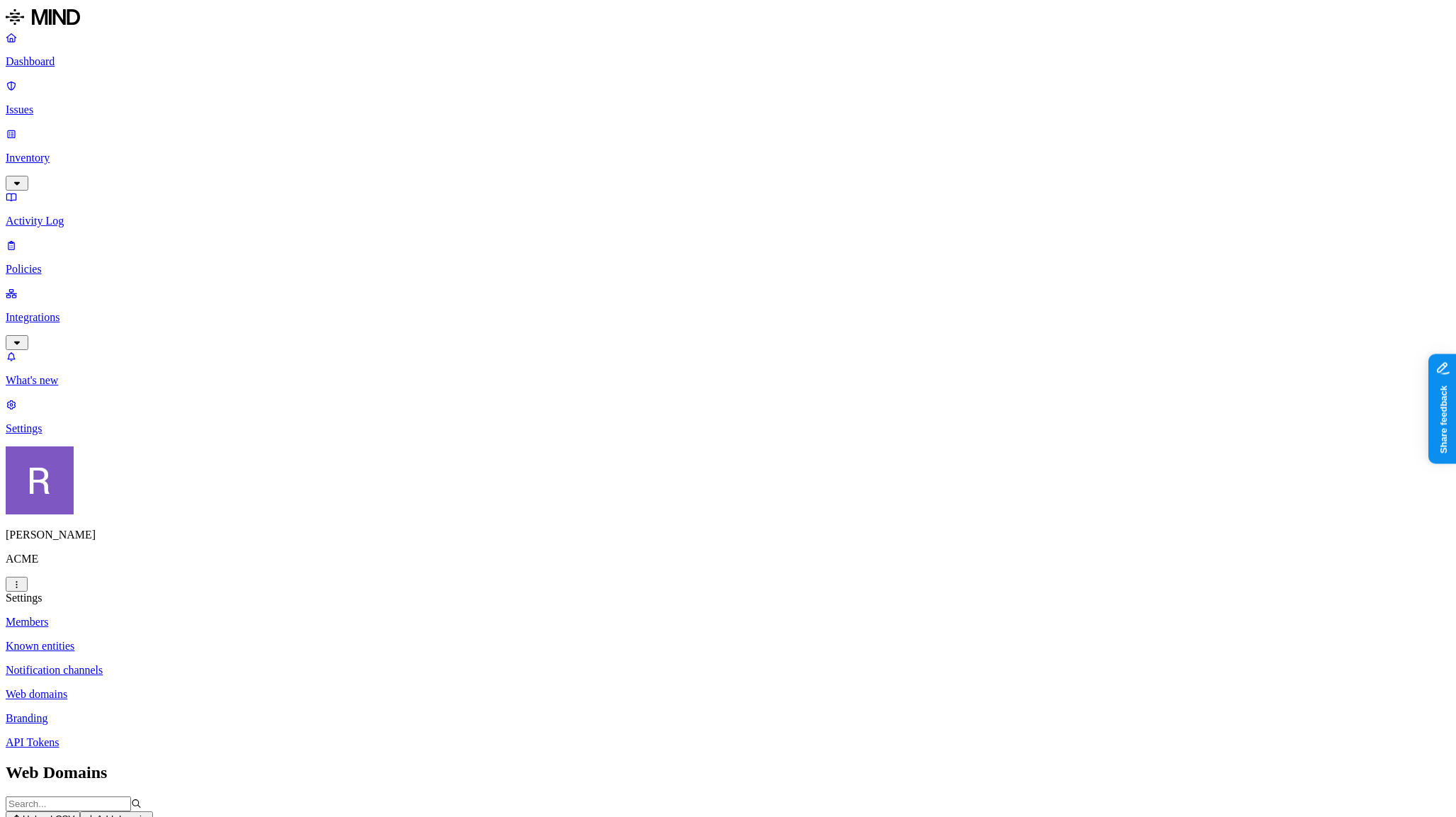
click at [56, 67] on p "Dashboard" at bounding box center [728, 62] width 1445 height 13
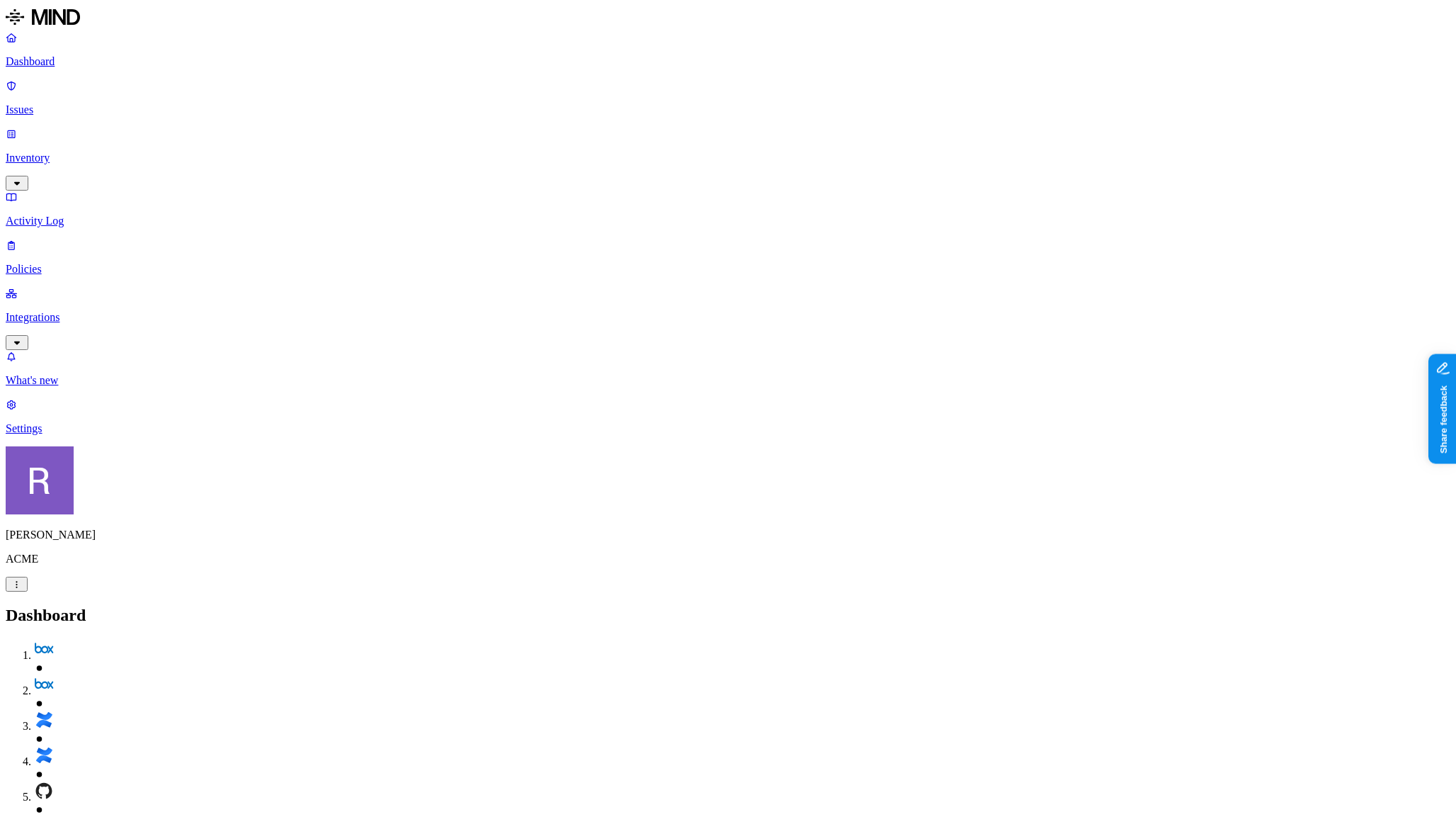
click at [117, 378] on nav "Dashboard Issues Inventory Activity Log Policies Integrations What's new 1 Sett…" at bounding box center [728, 233] width 1445 height 404
